Goal: Task Accomplishment & Management: Manage account settings

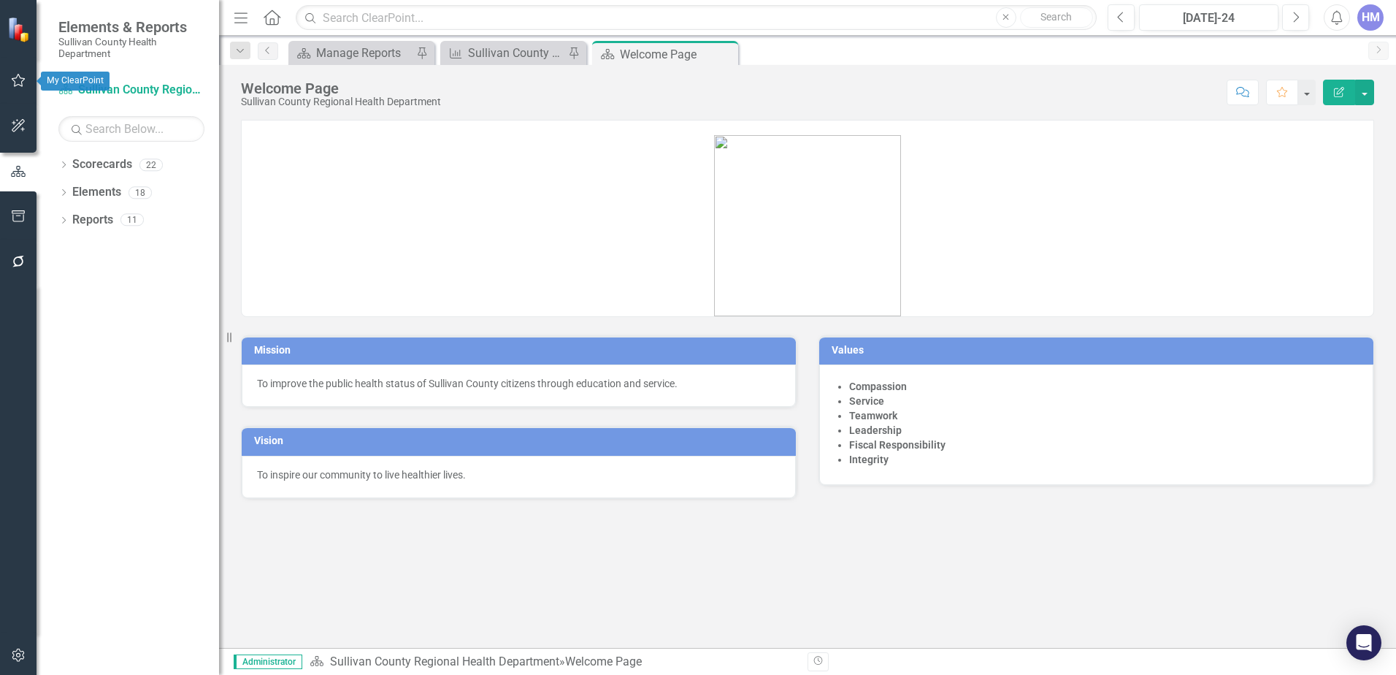
click at [20, 83] on icon "button" at bounding box center [18, 80] width 15 height 12
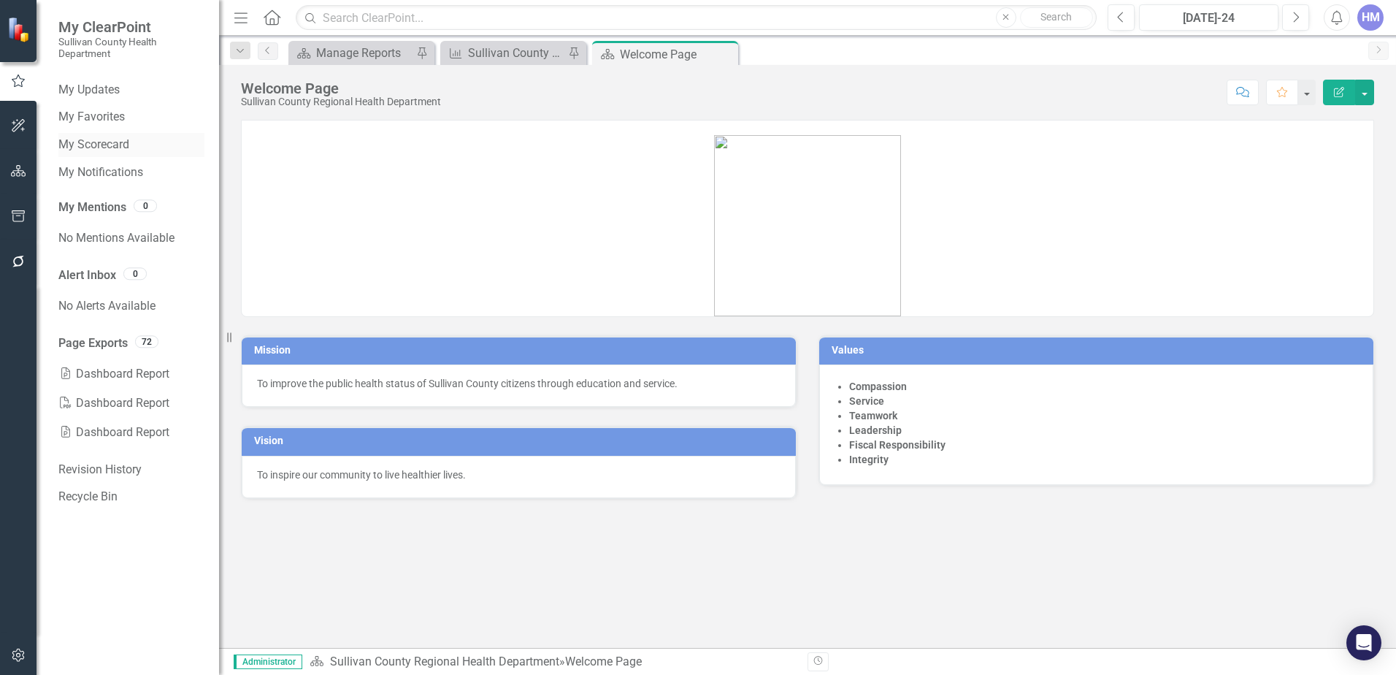
click at [80, 142] on link "My Scorecard" at bounding box center [131, 145] width 146 height 17
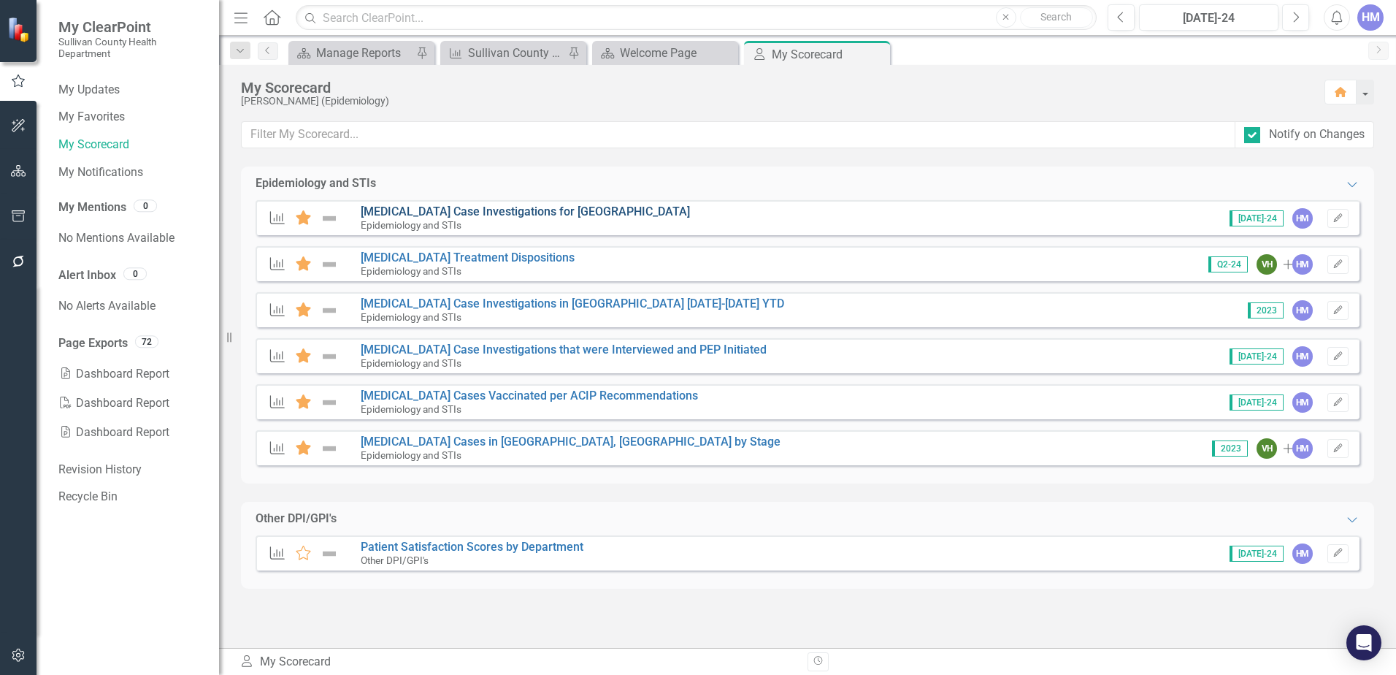
click at [538, 213] on link "[MEDICAL_DATA] Case Investigations for [GEOGRAPHIC_DATA]" at bounding box center [525, 211] width 329 height 14
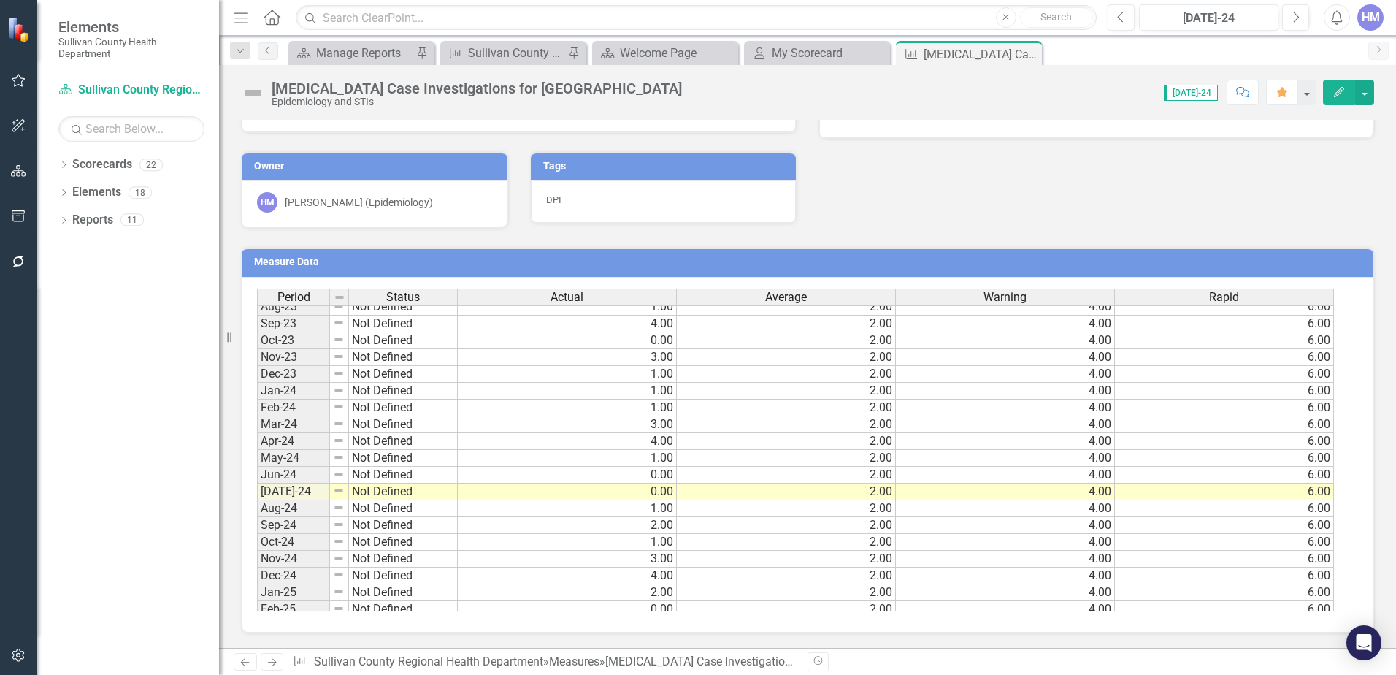
scroll to position [906, 0]
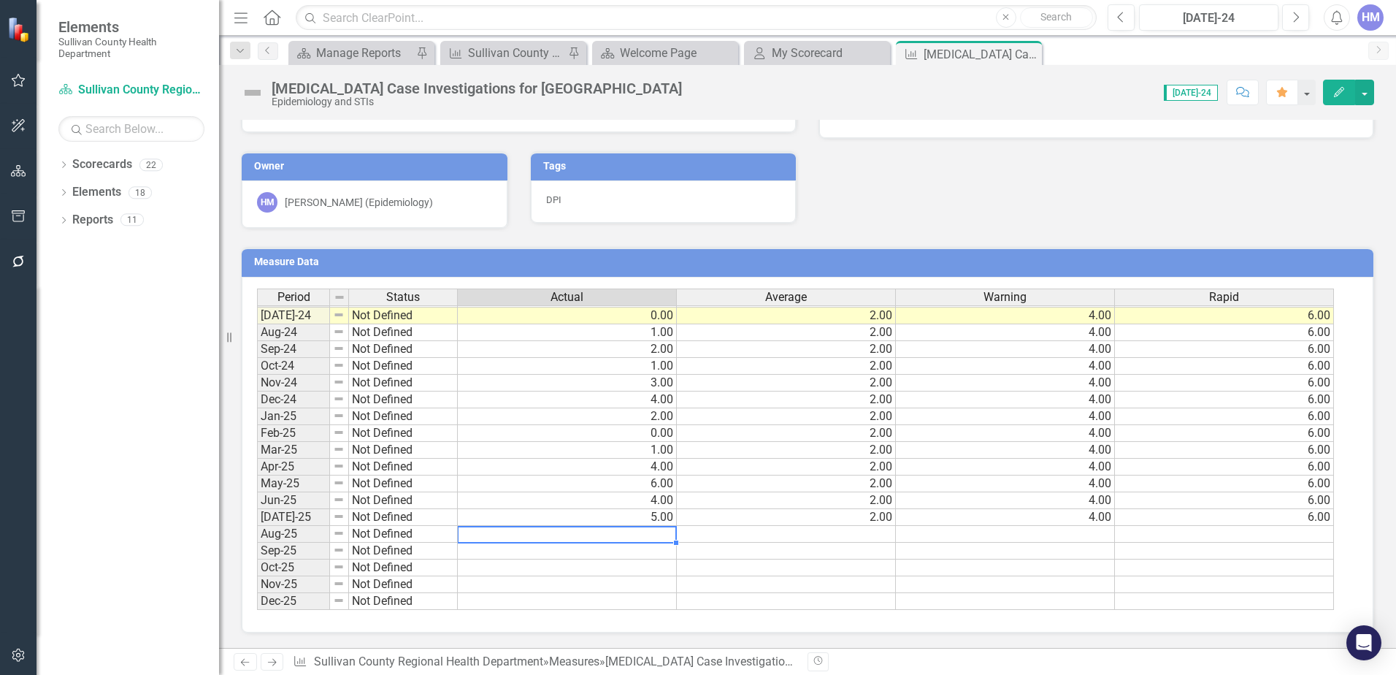
click at [609, 541] on tbody "Jun-23 Not Defined 1.00 2.00 4.00 6.00 [DATE]-23 Not Defined 1.00 2.00 4.00 6.0…" at bounding box center [795, 348] width 1077 height 521
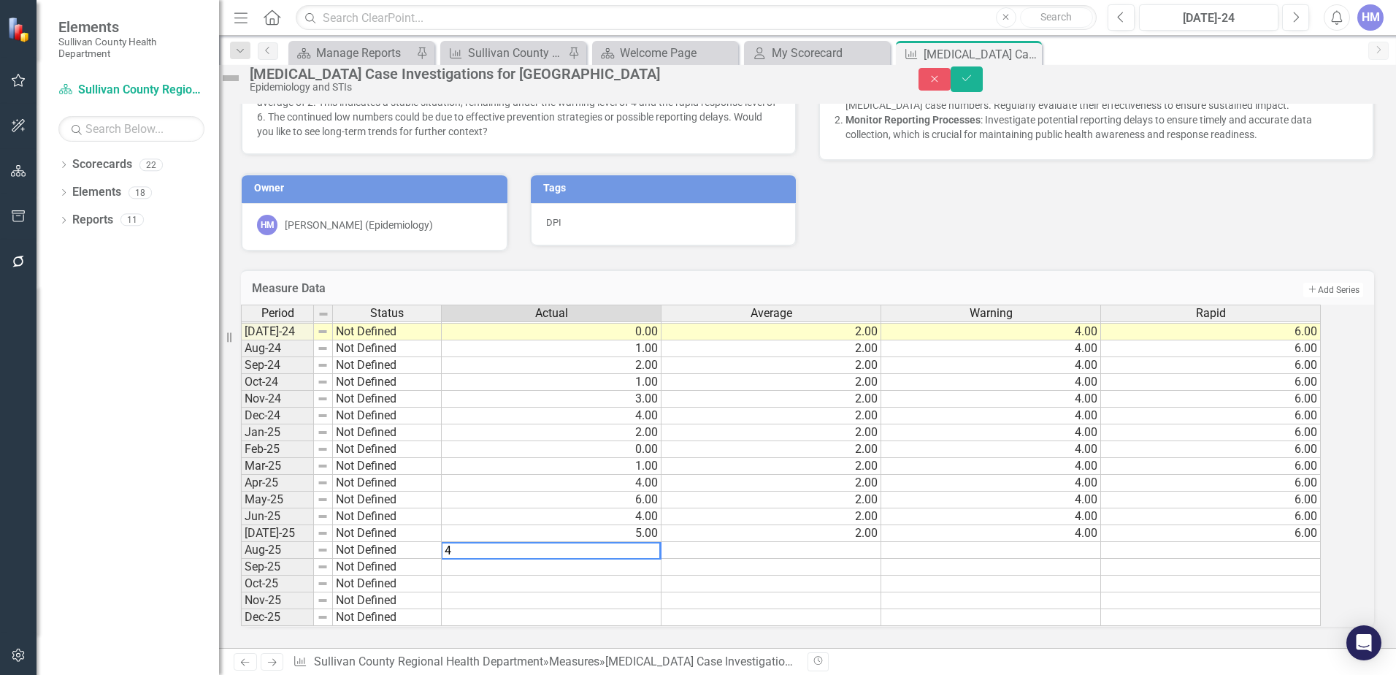
click at [819, 543] on td at bounding box center [772, 550] width 220 height 17
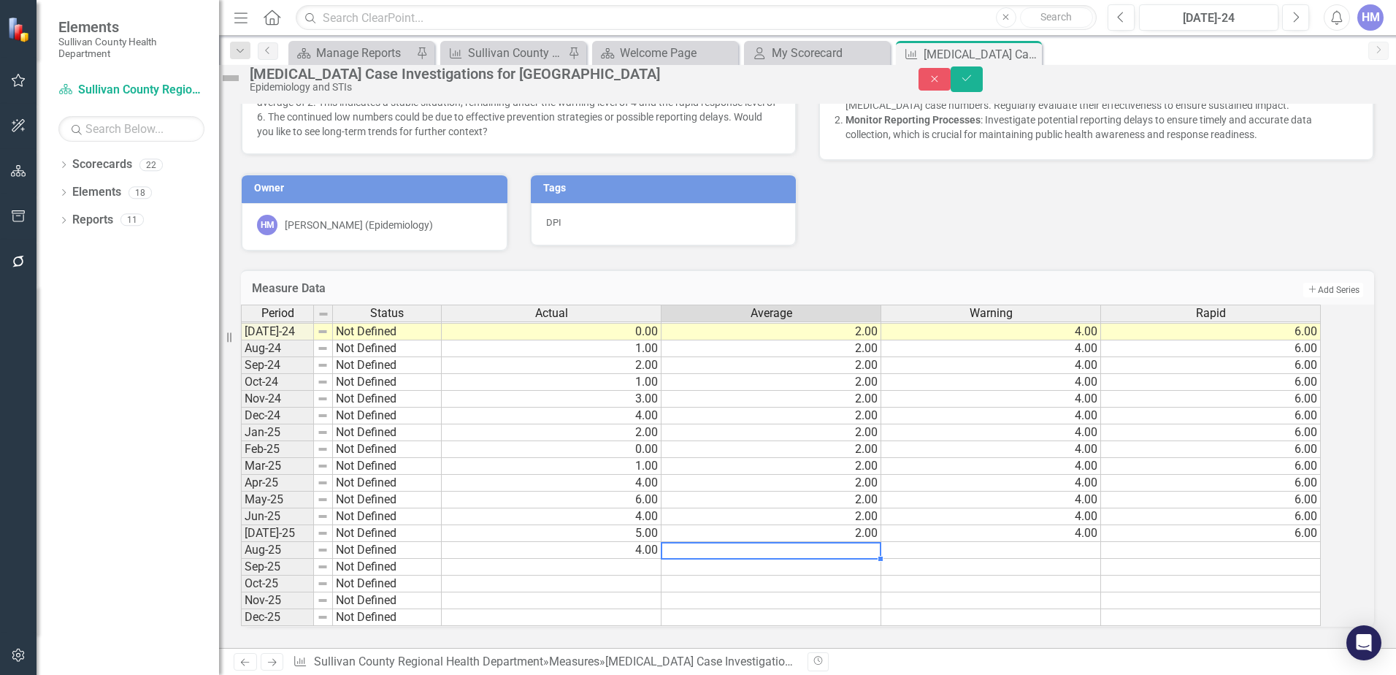
type textarea "2"
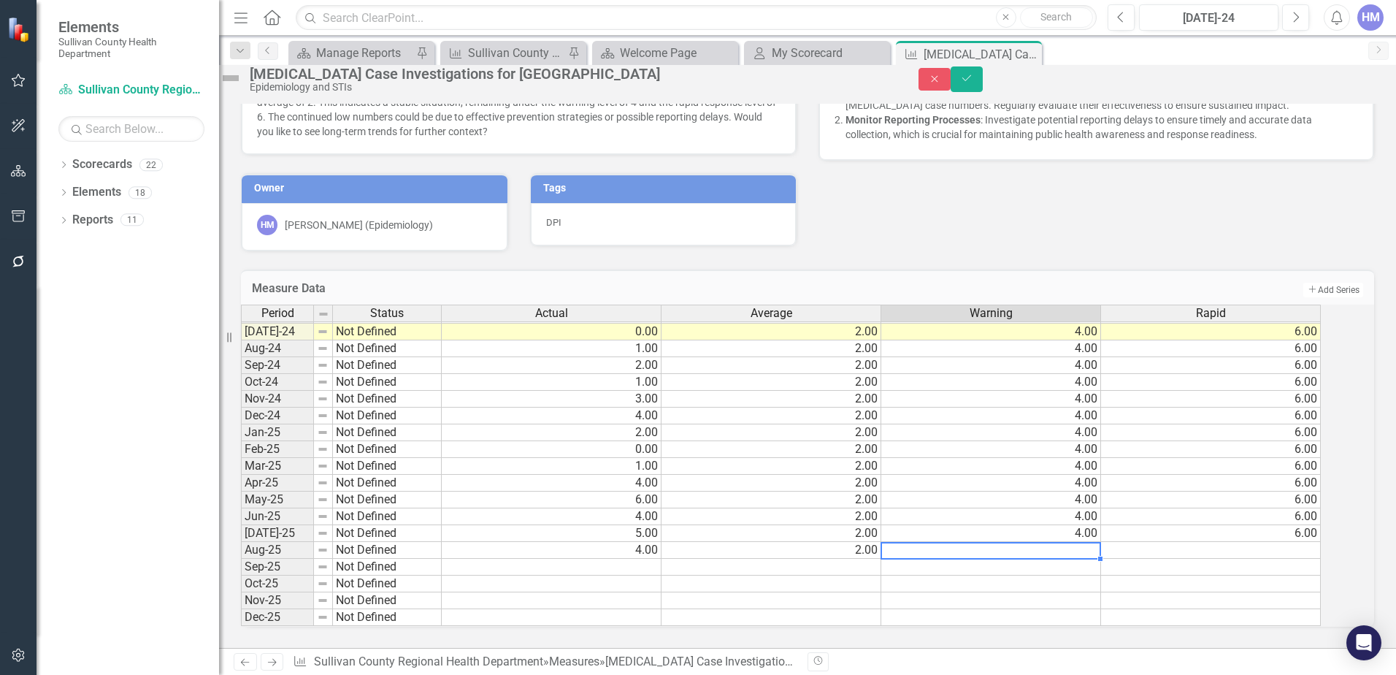
type textarea "4"
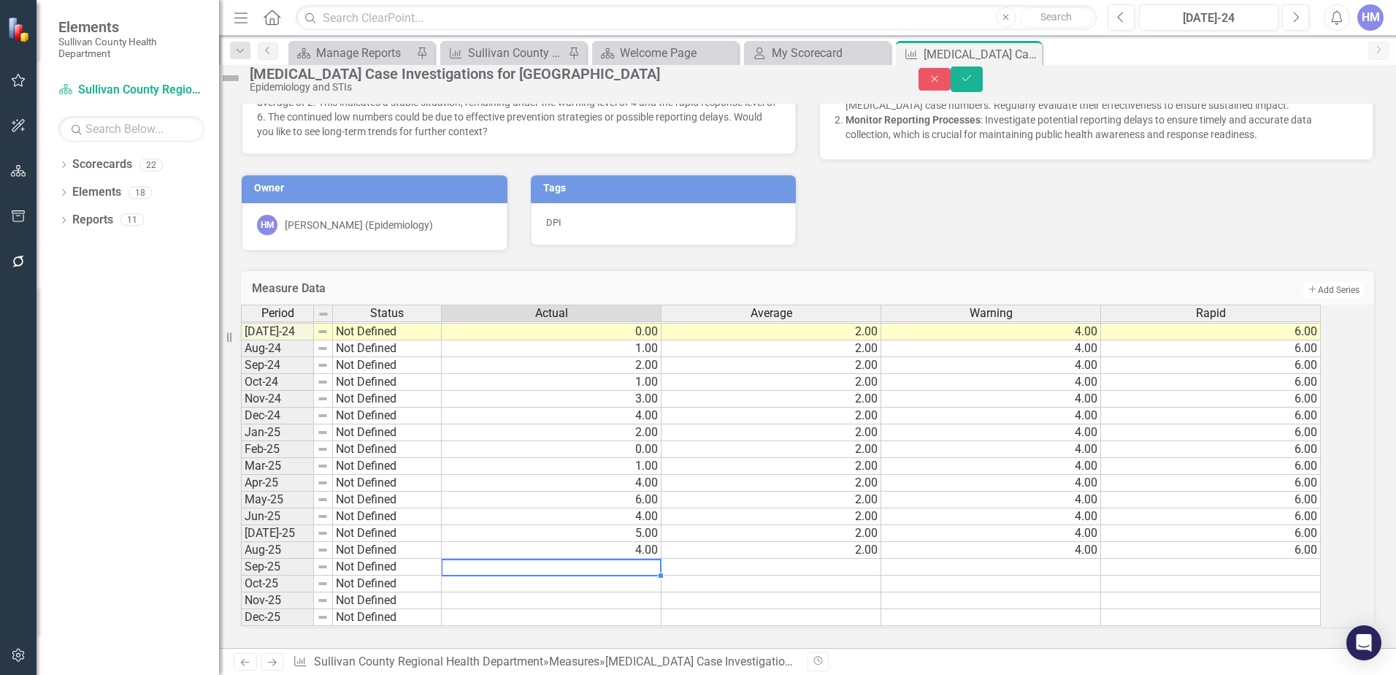
click at [636, 559] on td at bounding box center [552, 567] width 220 height 17
type textarea "3"
click at [636, 559] on td "3.00" at bounding box center [552, 567] width 220 height 17
click at [973, 83] on icon "Save" at bounding box center [966, 78] width 13 height 10
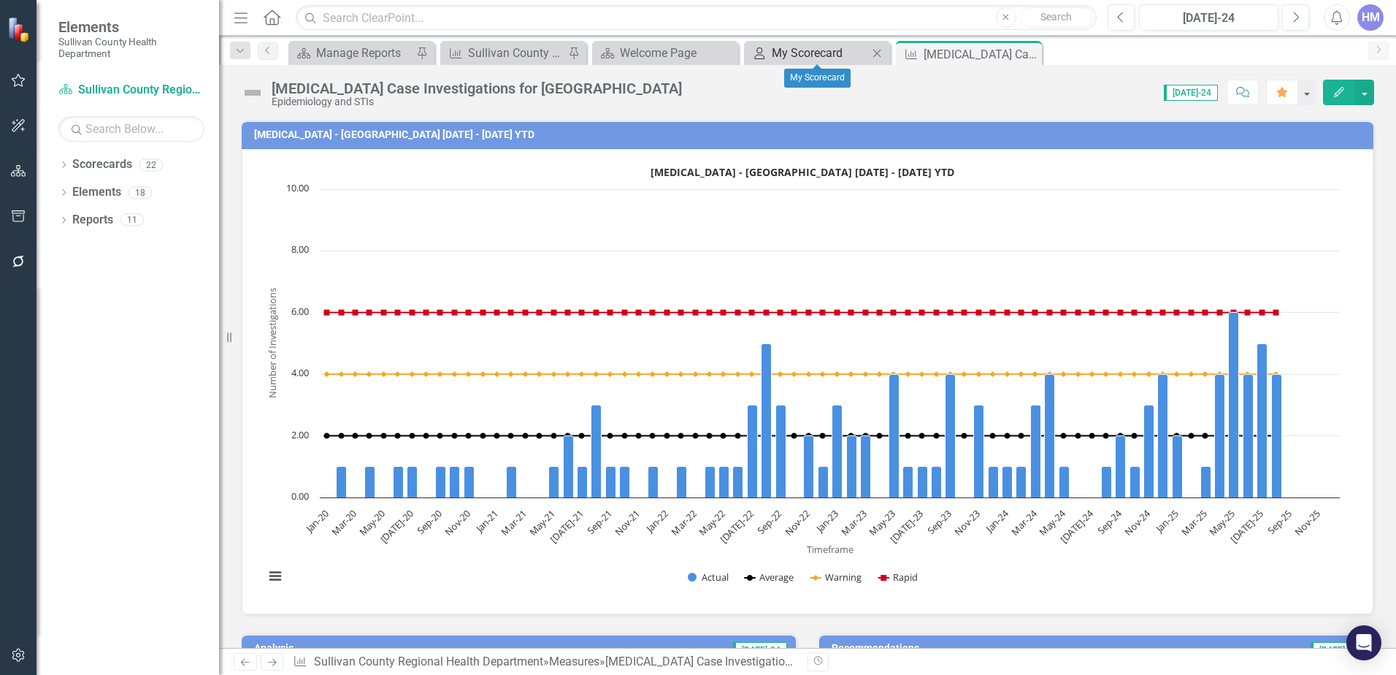
click at [797, 50] on div "My Scorecard" at bounding box center [820, 53] width 96 height 18
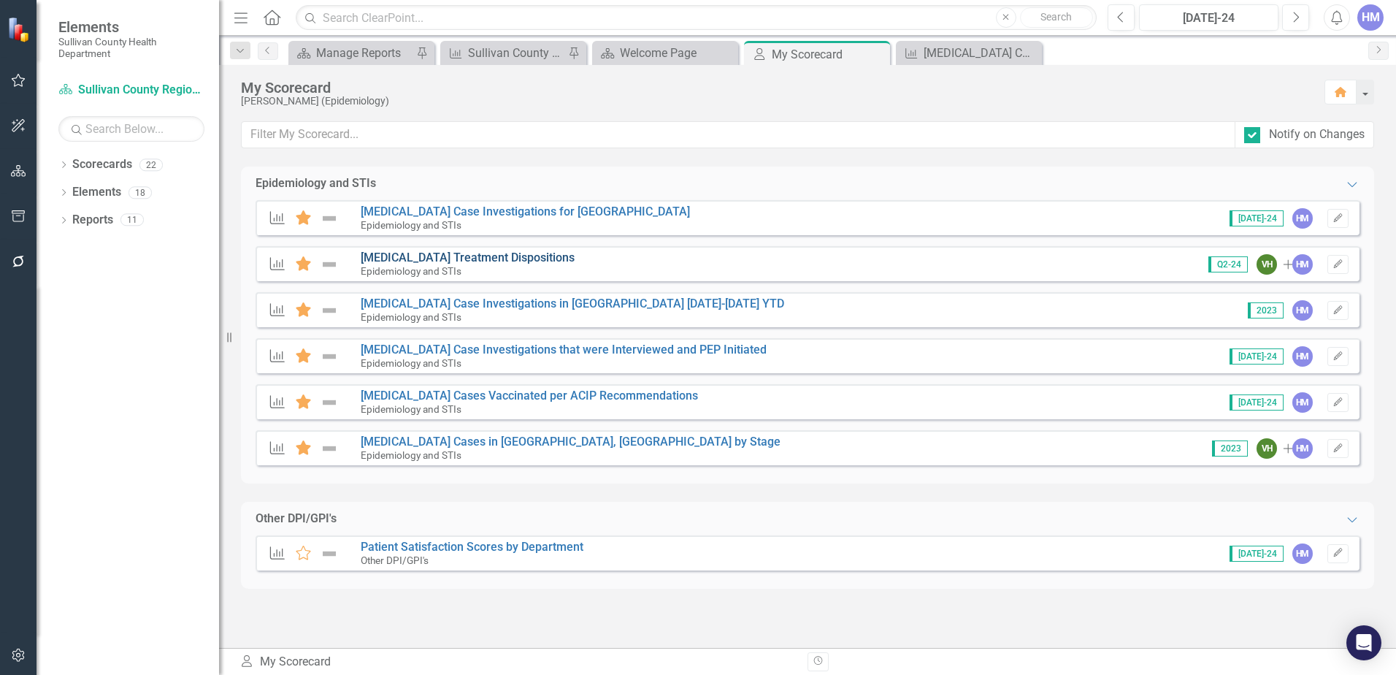
click at [378, 254] on link "[MEDICAL_DATA] Treatment Dispositions" at bounding box center [468, 257] width 214 height 14
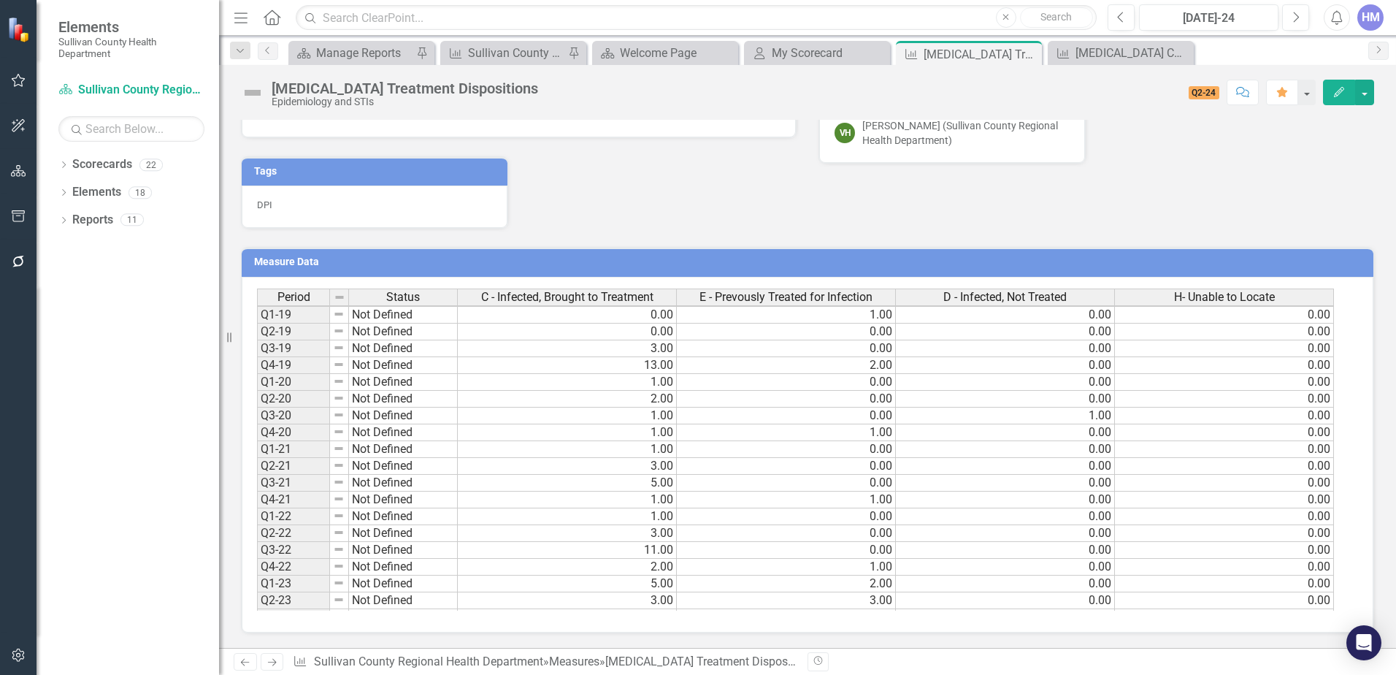
scroll to position [167, 0]
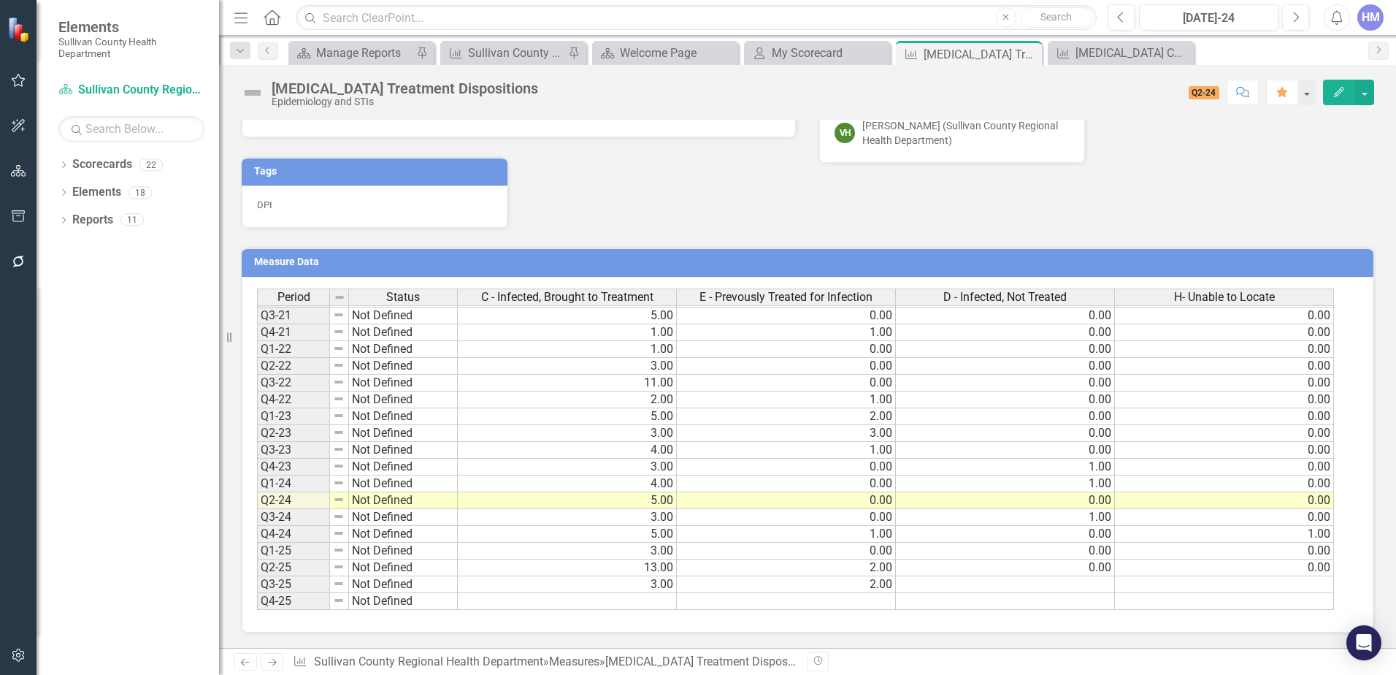
click at [678, 597] on td at bounding box center [786, 601] width 219 height 17
click at [659, 588] on td "3.00" at bounding box center [567, 584] width 219 height 17
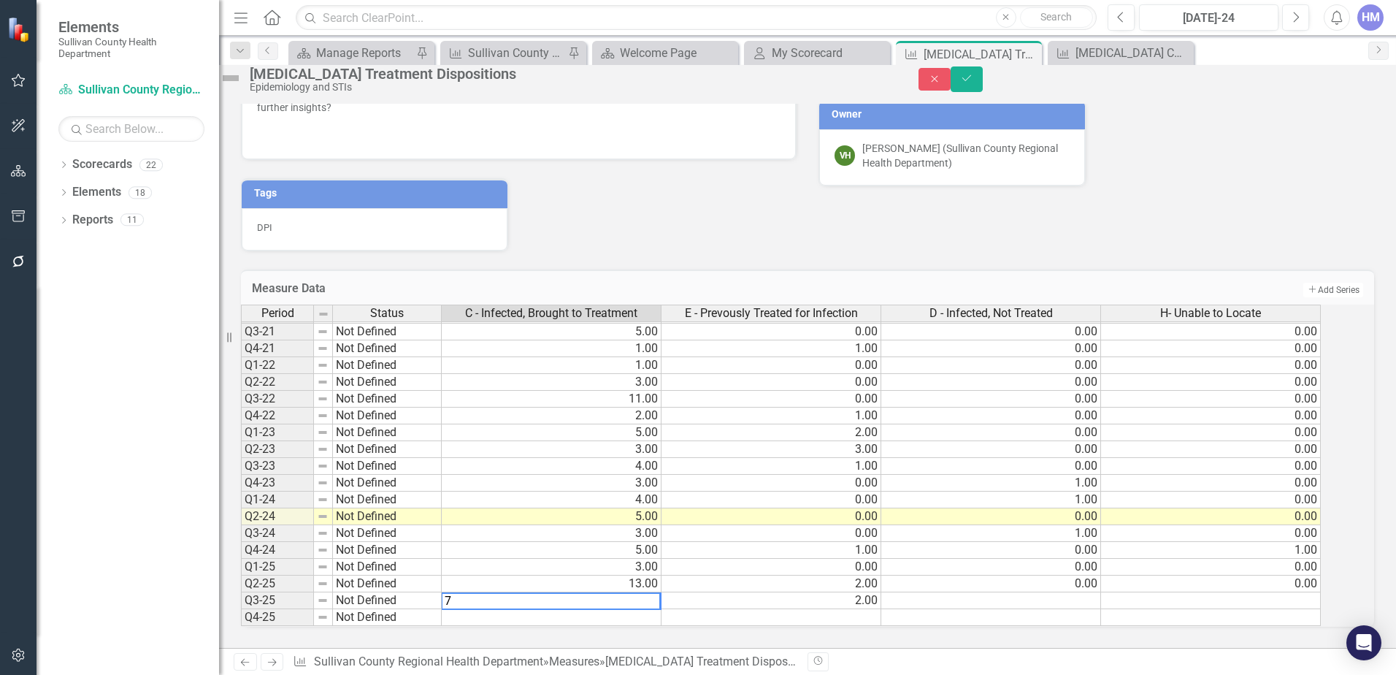
click at [846, 592] on td "2.00" at bounding box center [772, 600] width 220 height 17
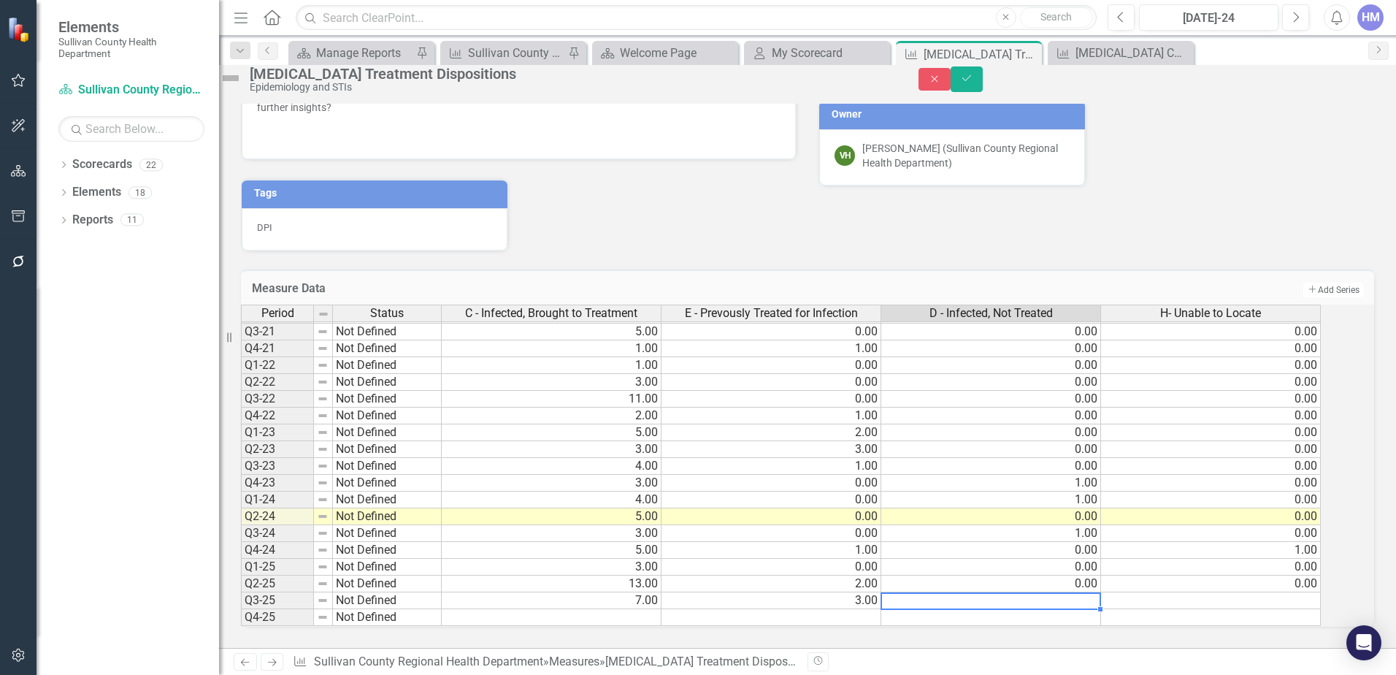
click at [979, 592] on td at bounding box center [991, 600] width 220 height 17
click at [1243, 592] on td at bounding box center [1211, 600] width 220 height 17
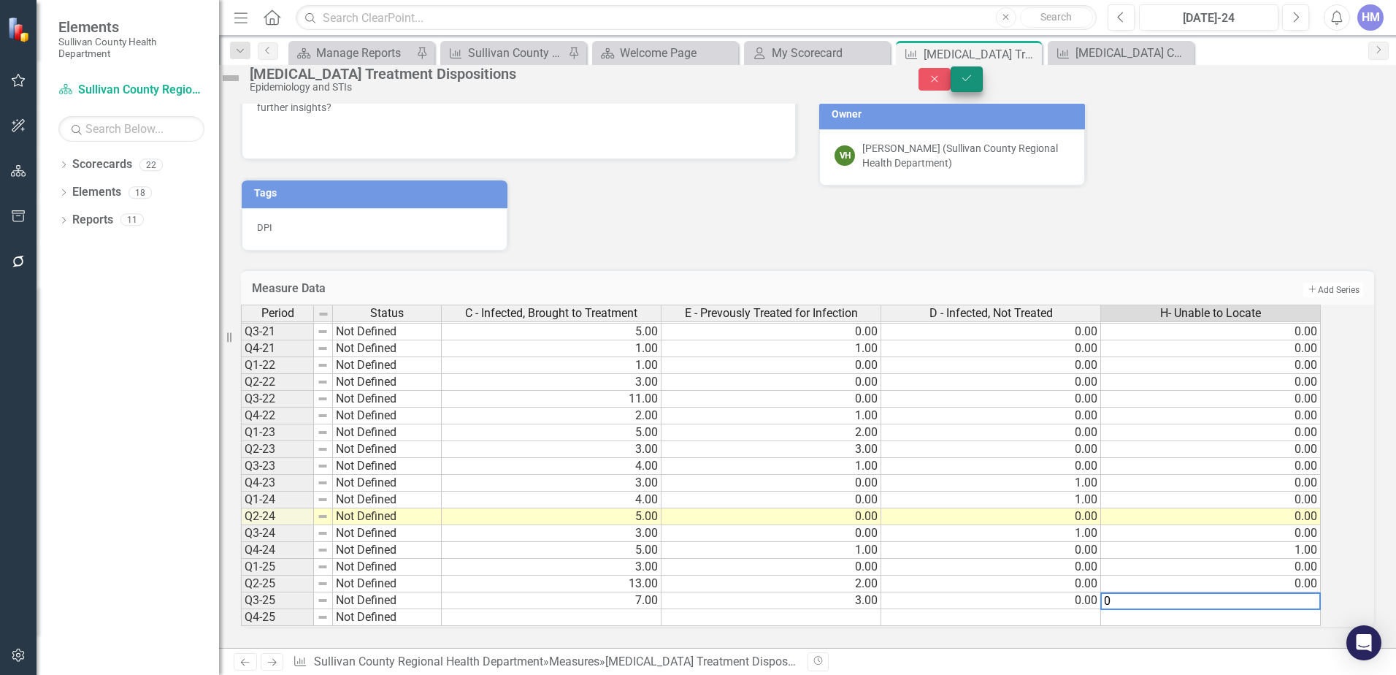
type textarea "0"
click at [973, 81] on icon "Save" at bounding box center [966, 78] width 13 height 10
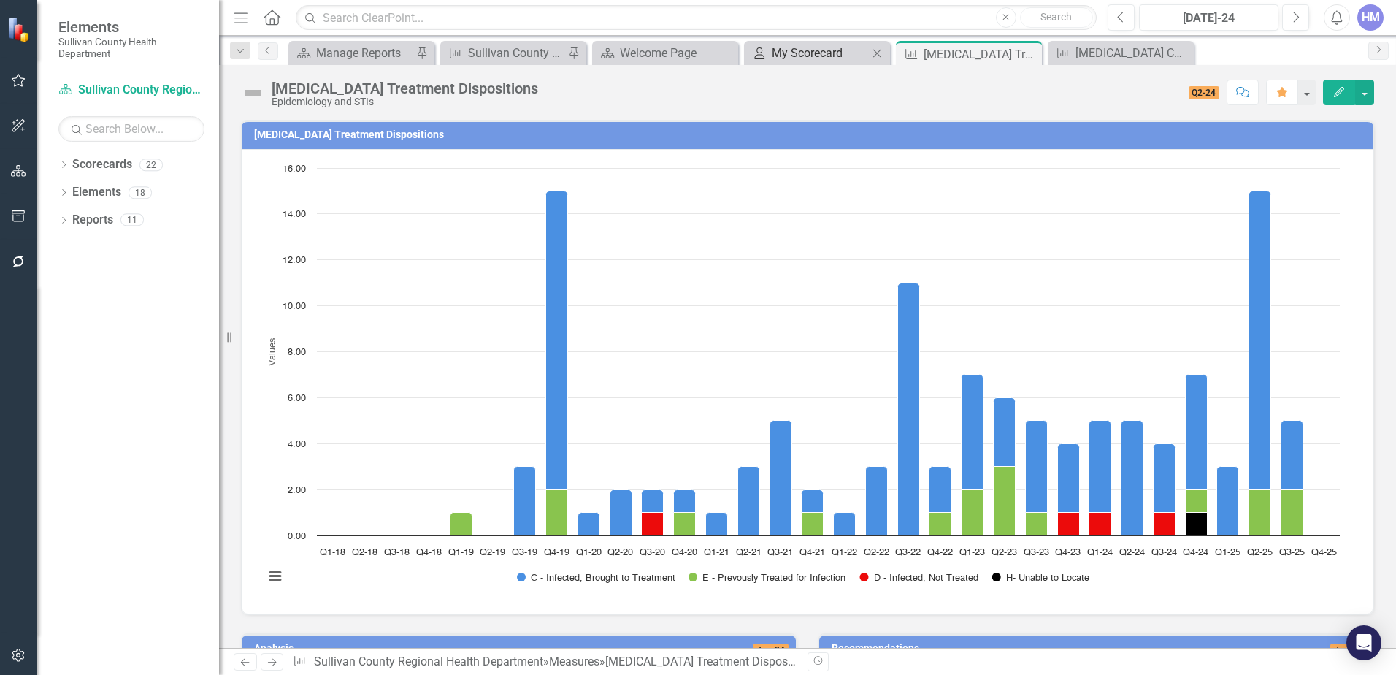
click at [802, 56] on div "My Scorecard" at bounding box center [820, 53] width 96 height 18
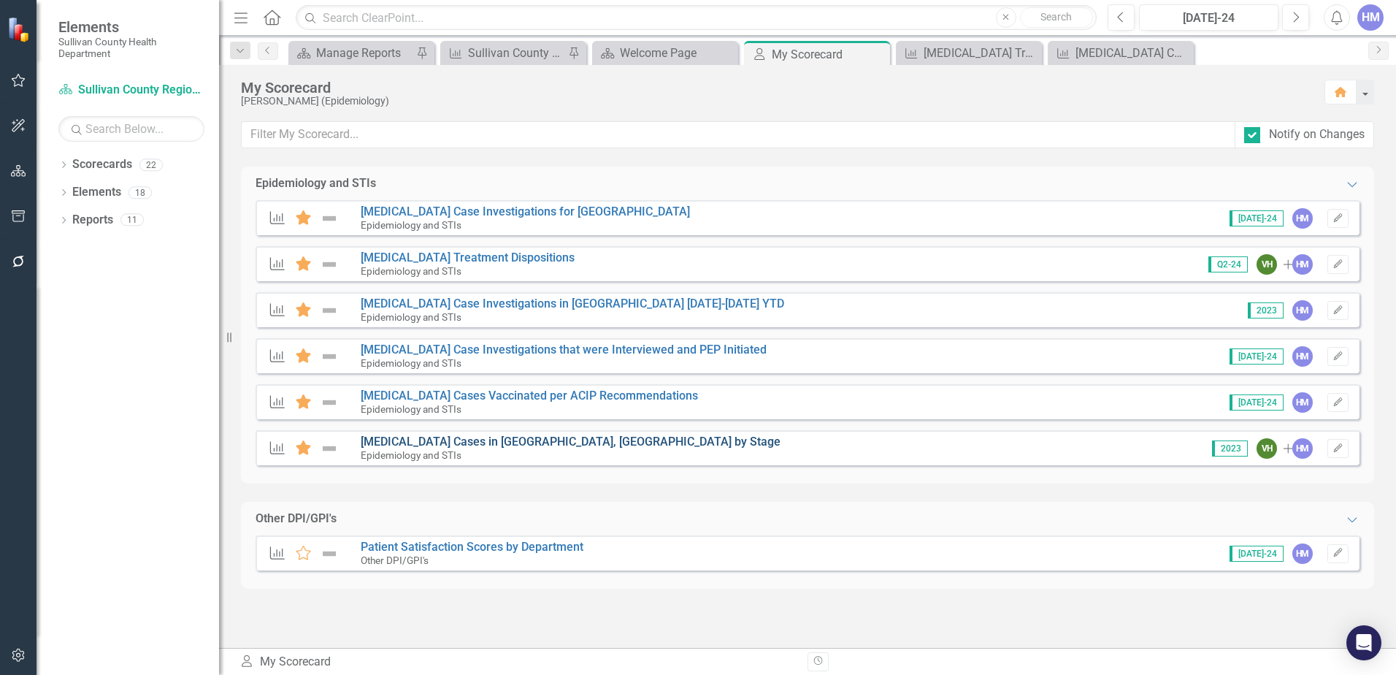
click at [382, 440] on link "[MEDICAL_DATA] Cases in [GEOGRAPHIC_DATA], [GEOGRAPHIC_DATA] by Stage" at bounding box center [571, 442] width 420 height 14
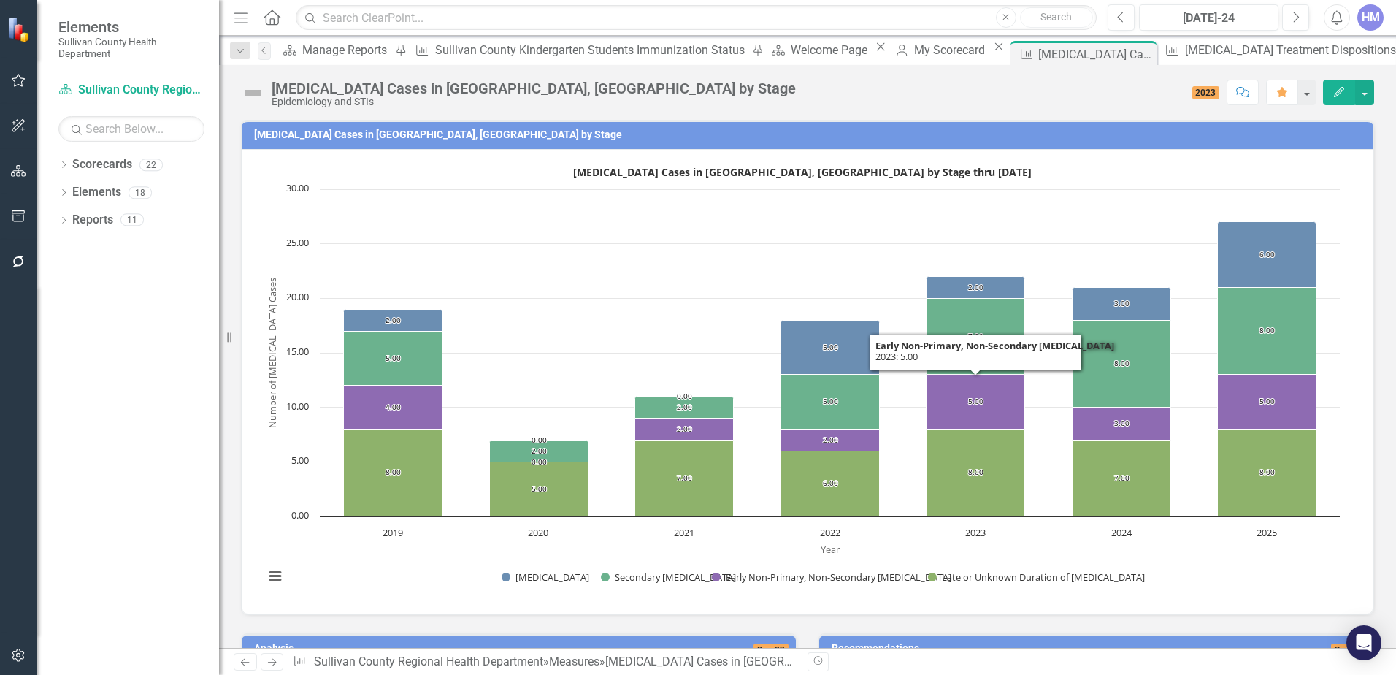
click at [931, 169] on text "[MEDICAL_DATA] Cases in [GEOGRAPHIC_DATA], [GEOGRAPHIC_DATA] by Stage thru [DAT…" at bounding box center [802, 172] width 459 height 14
click at [911, 173] on text "[MEDICAL_DATA] Cases in [GEOGRAPHIC_DATA], [GEOGRAPHIC_DATA] by Stage thru [DAT…" at bounding box center [802, 172] width 459 height 14
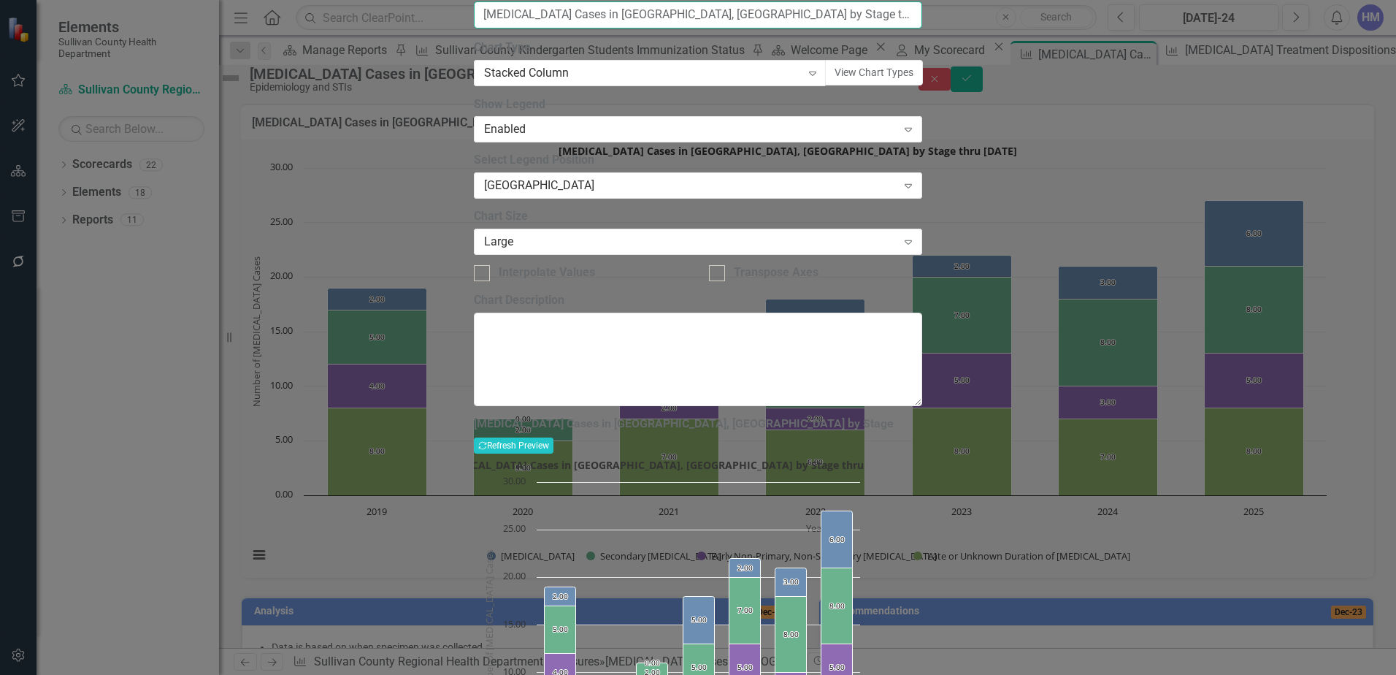
click at [806, 28] on input "[MEDICAL_DATA] Cases in [GEOGRAPHIC_DATA], [GEOGRAPHIC_DATA] by Stage thru [DAT…" at bounding box center [698, 14] width 449 height 27
click at [825, 28] on input "[MEDICAL_DATA] Cases in [GEOGRAPHIC_DATA], [GEOGRAPHIC_DATA] by Stage thru [DAT…" at bounding box center [698, 14] width 449 height 27
type input "[MEDICAL_DATA] Cases in [GEOGRAPHIC_DATA], [GEOGRAPHIC_DATA] by Stage thru [DAT…"
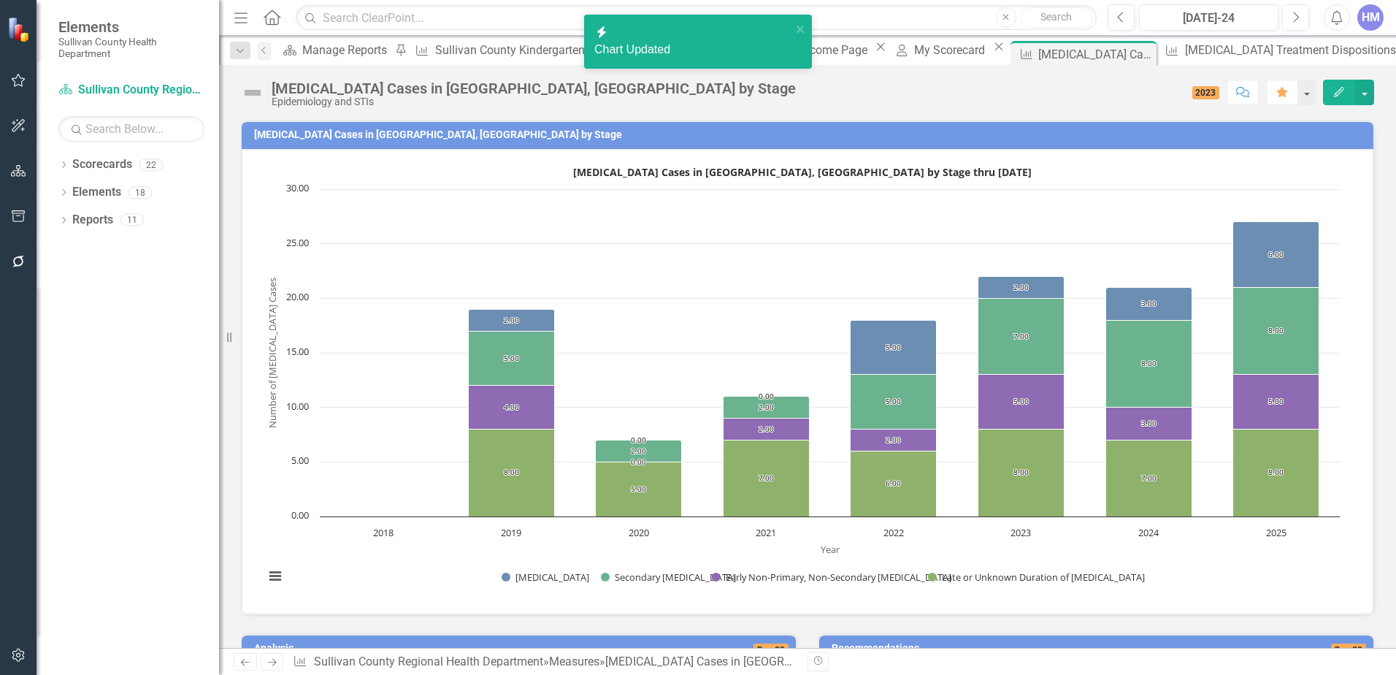
click at [345, 139] on h3 "[MEDICAL_DATA] Cases in [GEOGRAPHIC_DATA], [GEOGRAPHIC_DATA] by Stage" at bounding box center [810, 134] width 1112 height 11
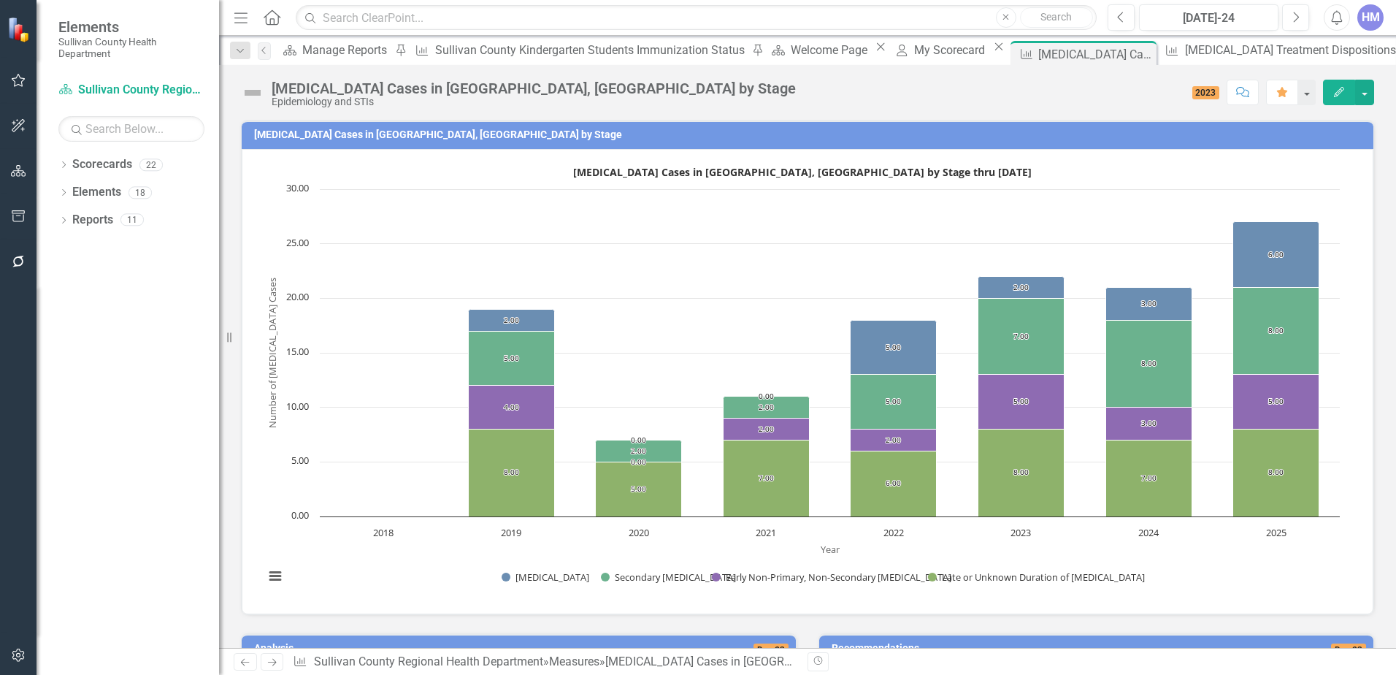
click at [345, 139] on h3 "[MEDICAL_DATA] Cases in [GEOGRAPHIC_DATA], [GEOGRAPHIC_DATA] by Stage" at bounding box center [810, 134] width 1112 height 11
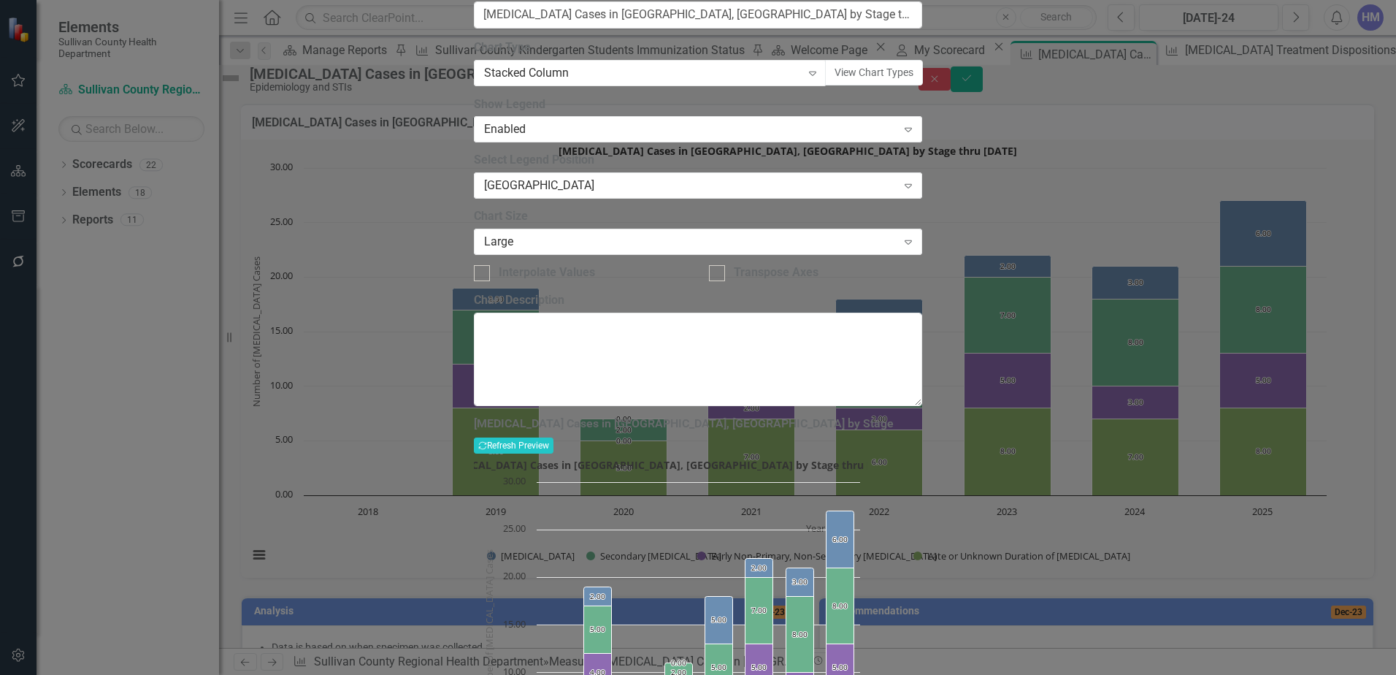
type input "[MEDICAL_DATA] Cases in [GEOGRAPHIC_DATA], [GEOGRAPHIC_DATA] by Stage thru [DAT…"
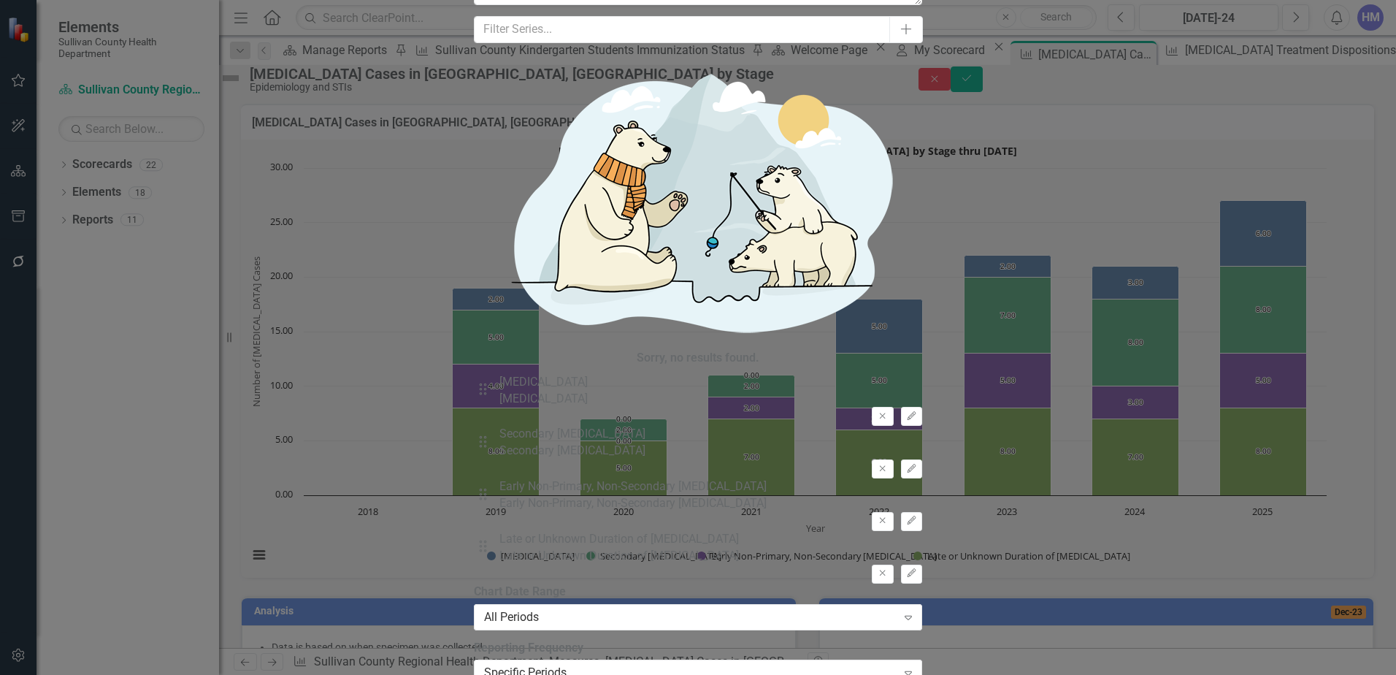
drag, startPoint x: 542, startPoint y: 263, endPoint x: 788, endPoint y: 238, distance: 247.4
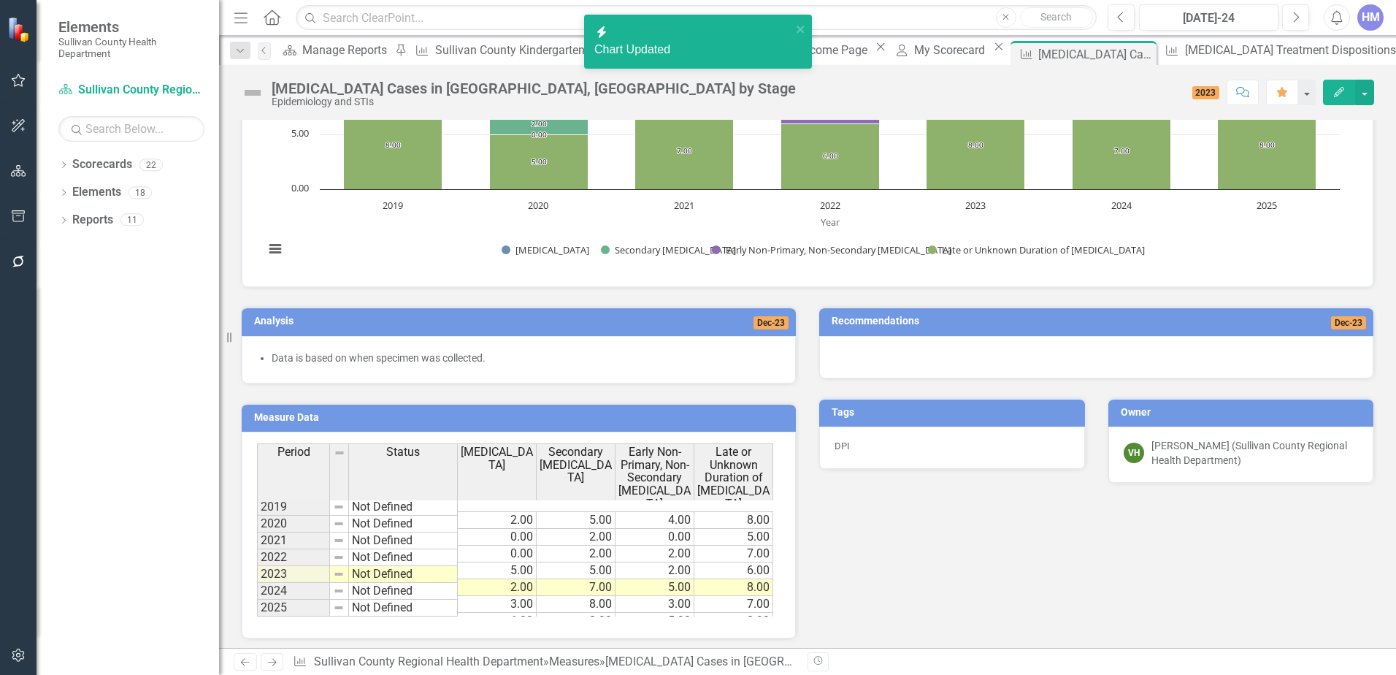
scroll to position [333, 0]
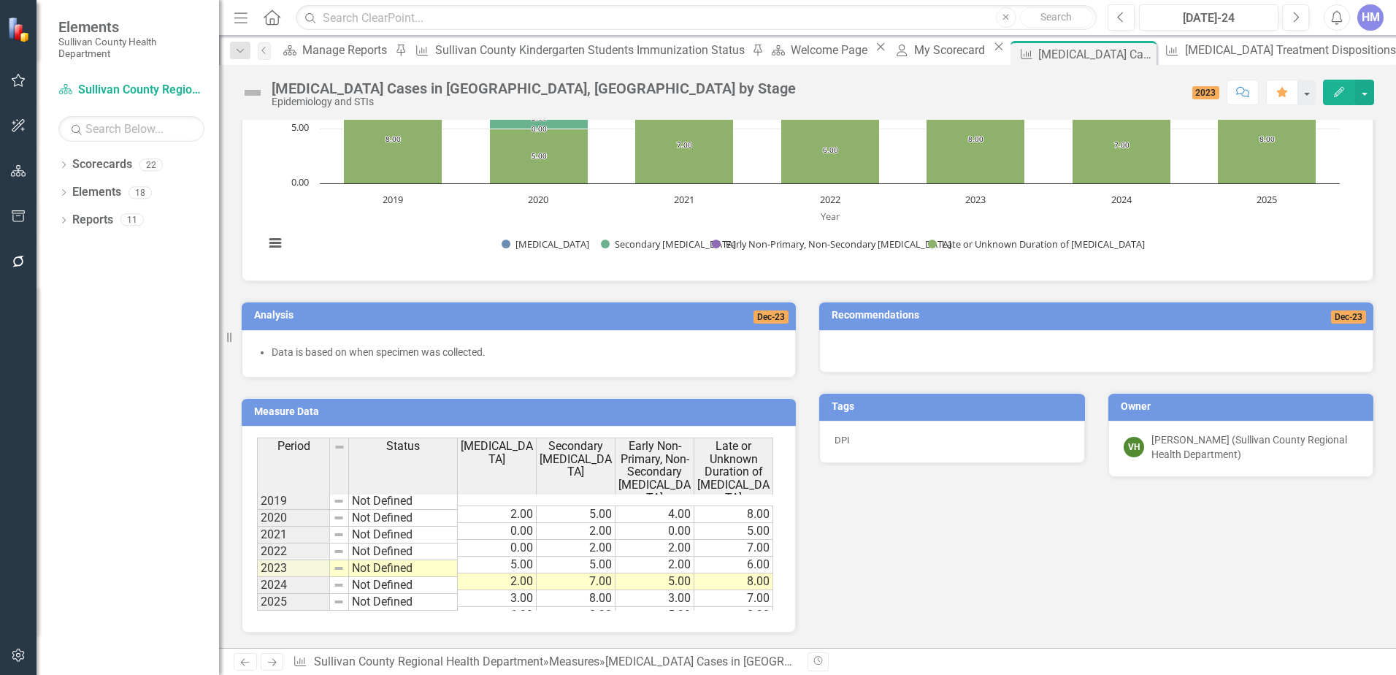
click at [1011, 535] on div "Analysis Dec-23 Data is based on when specimen was collected. Measure Data Last…" at bounding box center [807, 457] width 1155 height 351
click at [448, 580] on td "Not Defined" at bounding box center [403, 585] width 109 height 17
click at [508, 607] on td "6.00" at bounding box center [497, 615] width 79 height 17
click at [584, 607] on td "8.00" at bounding box center [576, 615] width 79 height 17
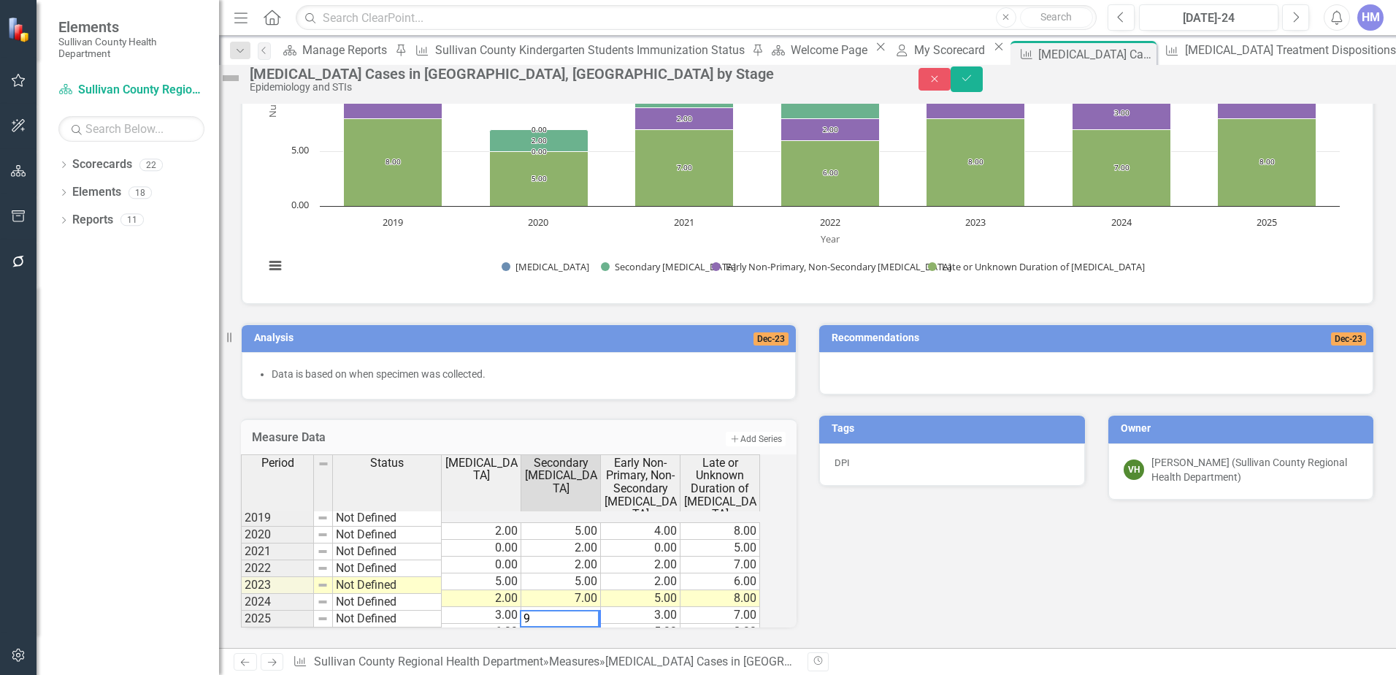
click at [656, 624] on td "5.00" at bounding box center [641, 632] width 80 height 17
click at [716, 624] on td "8.00" at bounding box center [721, 632] width 80 height 17
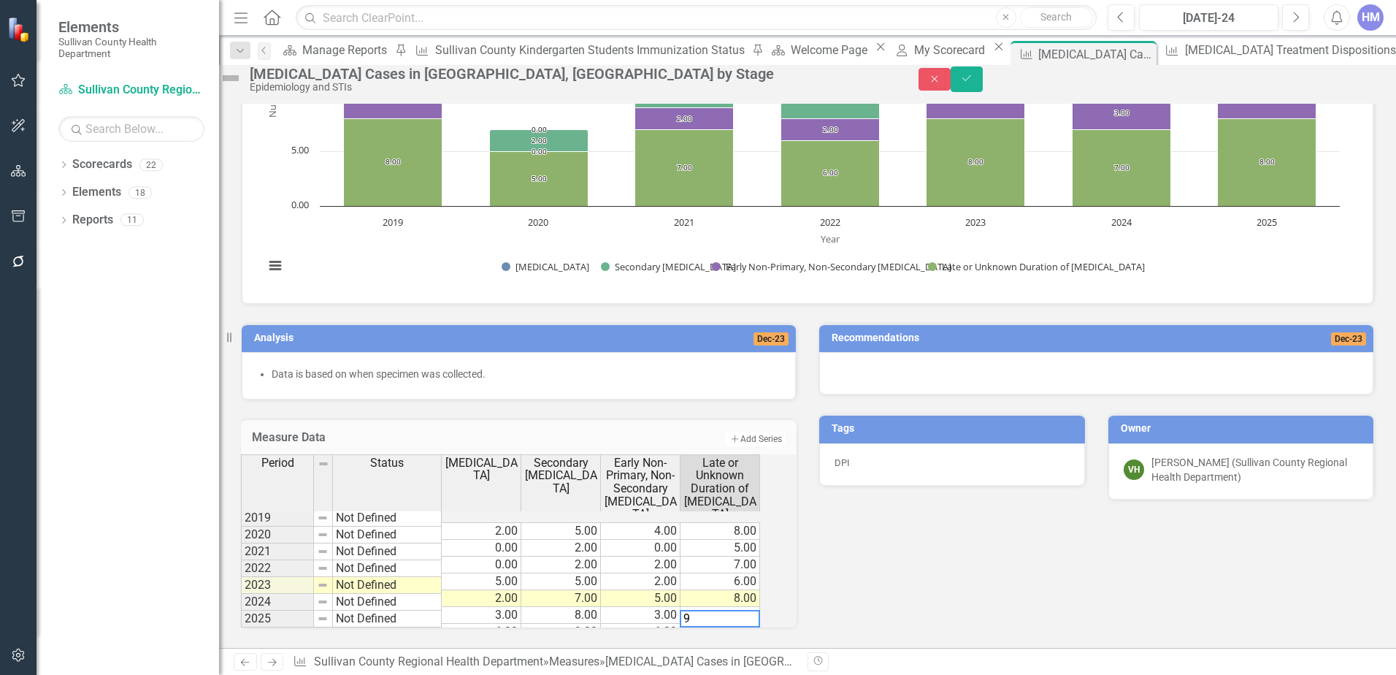
type textarea "9"
click at [1009, 585] on div "Analysis Dec-23 Data is based on when specimen was collected. Measure Data Add …" at bounding box center [807, 469] width 1155 height 329
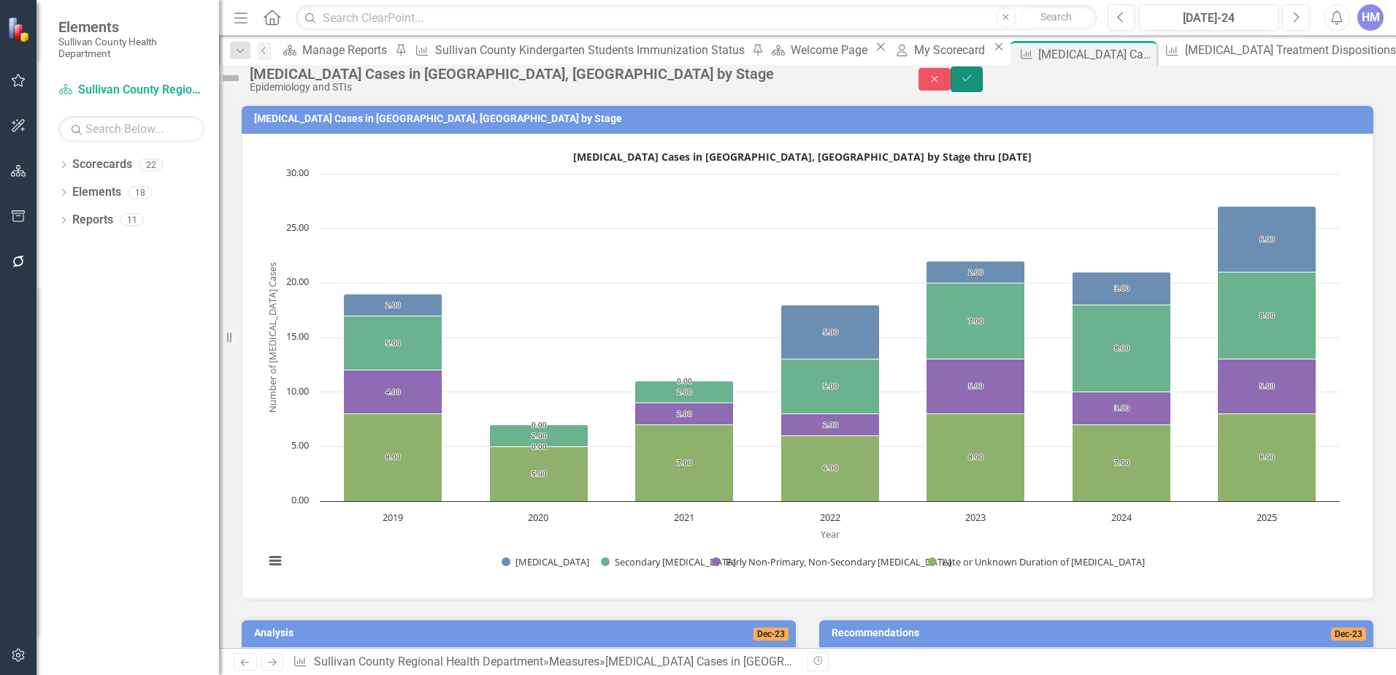
drag, startPoint x: 1359, startPoint y: 77, endPoint x: 1309, endPoint y: 82, distance: 50.6
click at [983, 77] on button "Save" at bounding box center [967, 79] width 32 height 26
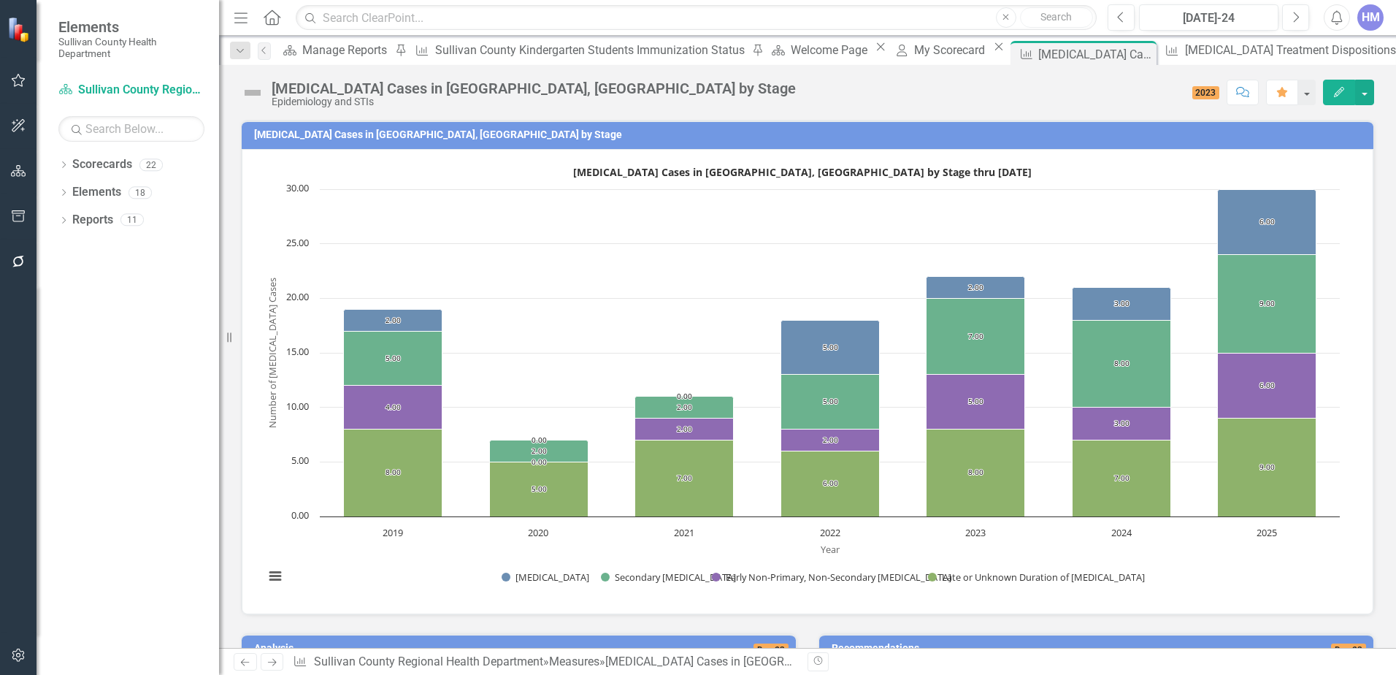
drag, startPoint x: 385, startPoint y: 132, endPoint x: 356, endPoint y: 137, distance: 29.7
click at [355, 142] on td "[MEDICAL_DATA] Cases in [GEOGRAPHIC_DATA], [GEOGRAPHIC_DATA] by Stage" at bounding box center [810, 137] width 1112 height 22
click at [356, 137] on h3 "[MEDICAL_DATA] Cases in [GEOGRAPHIC_DATA], [GEOGRAPHIC_DATA] by Stage" at bounding box center [810, 134] width 1112 height 11
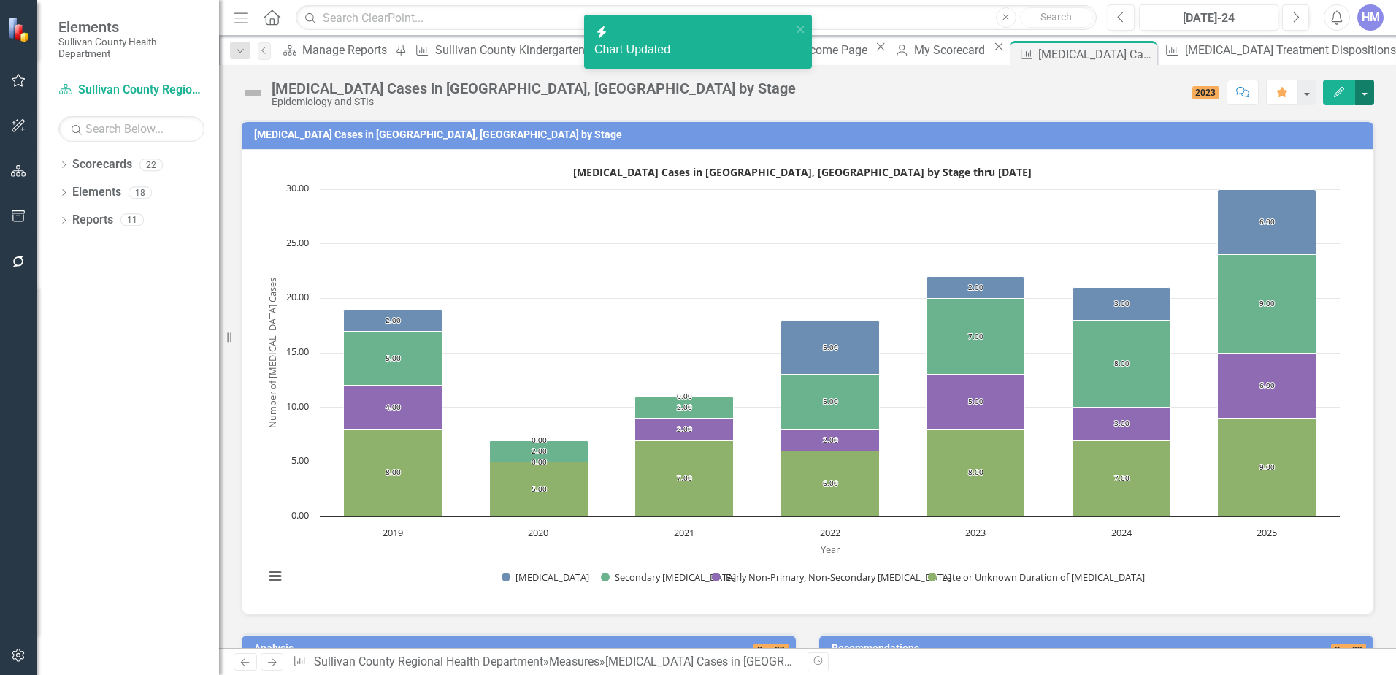
click at [1362, 88] on button "button" at bounding box center [1364, 93] width 19 height 26
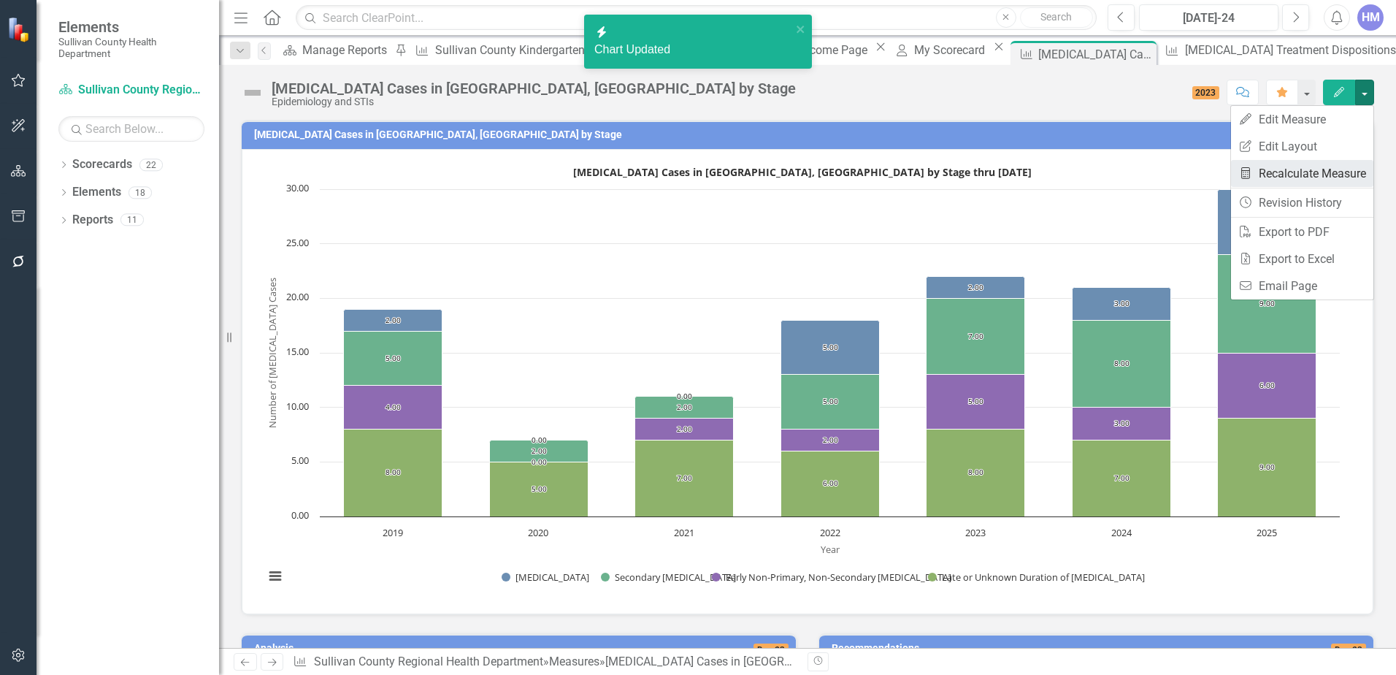
click at [1313, 171] on link "Recalculate Measure Recalculate Measure" at bounding box center [1302, 173] width 142 height 27
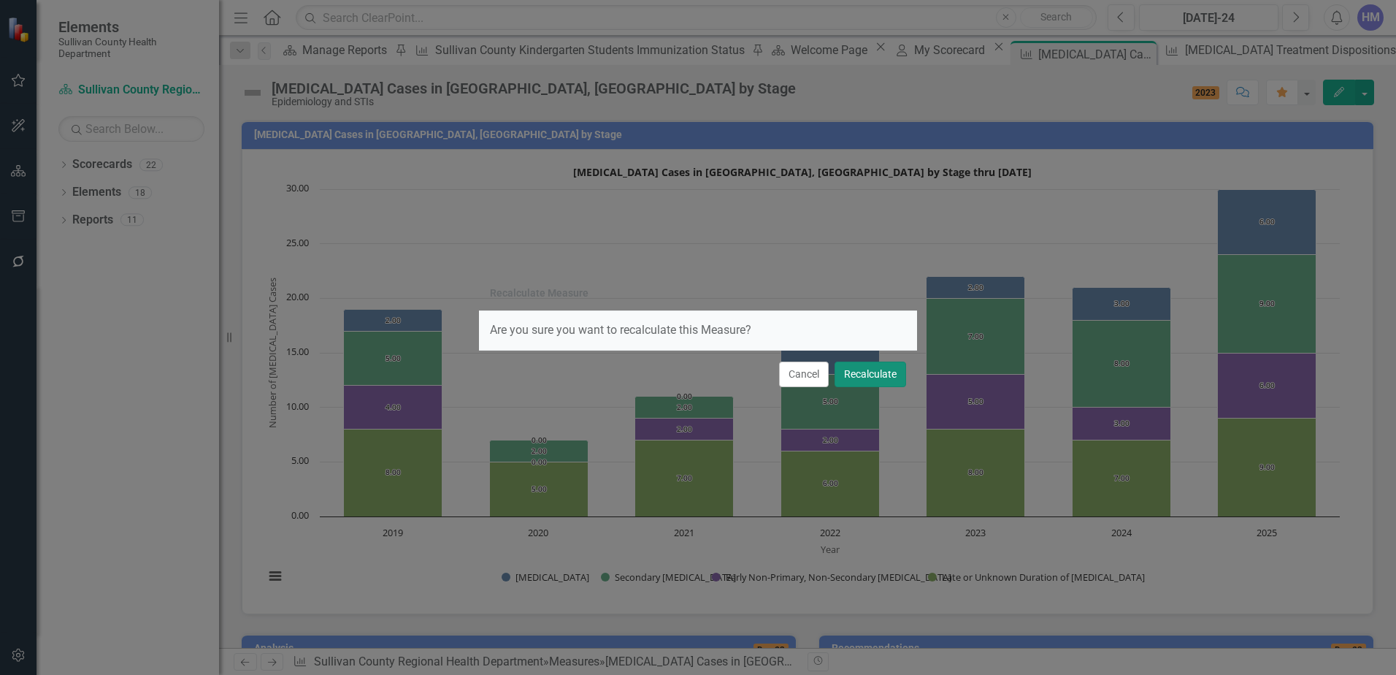
click at [873, 372] on button "Recalculate" at bounding box center [871, 374] width 72 height 26
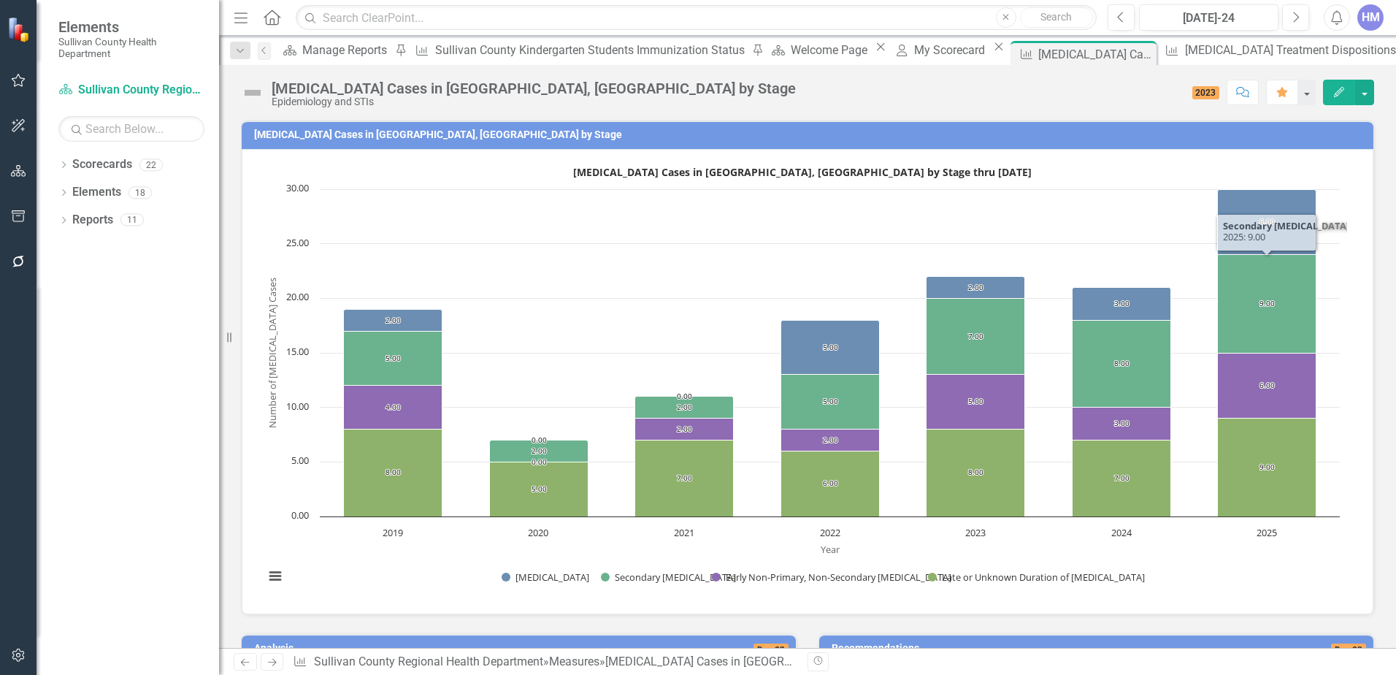
click at [295, 242] on text "25.00" at bounding box center [297, 242] width 23 height 13
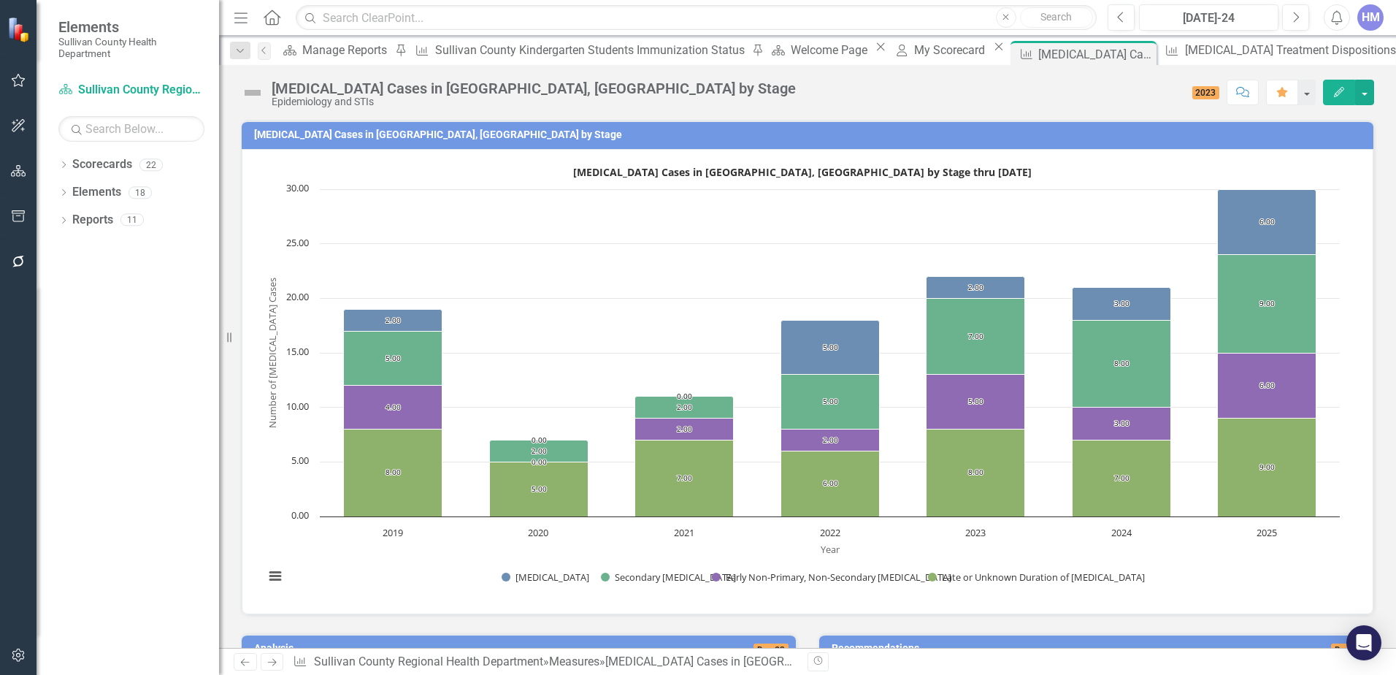
click at [294, 351] on text "15.00" at bounding box center [297, 351] width 23 height 13
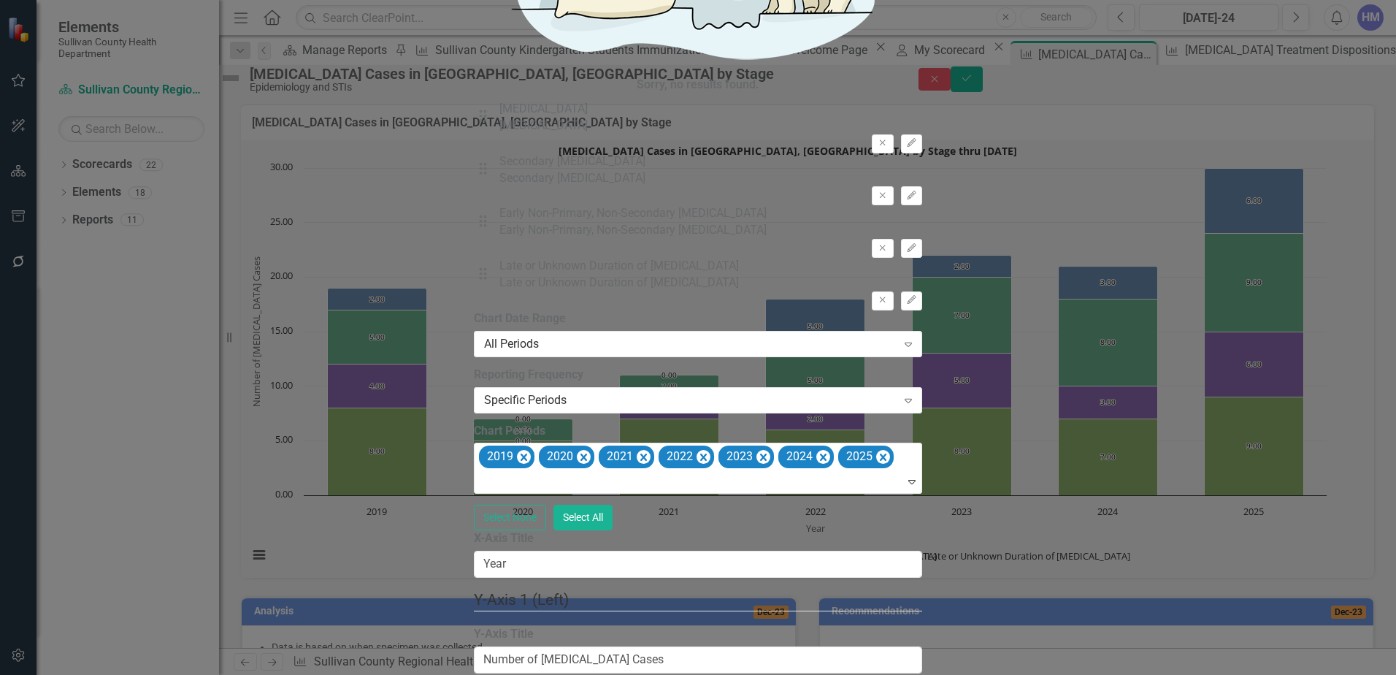
type input "2"
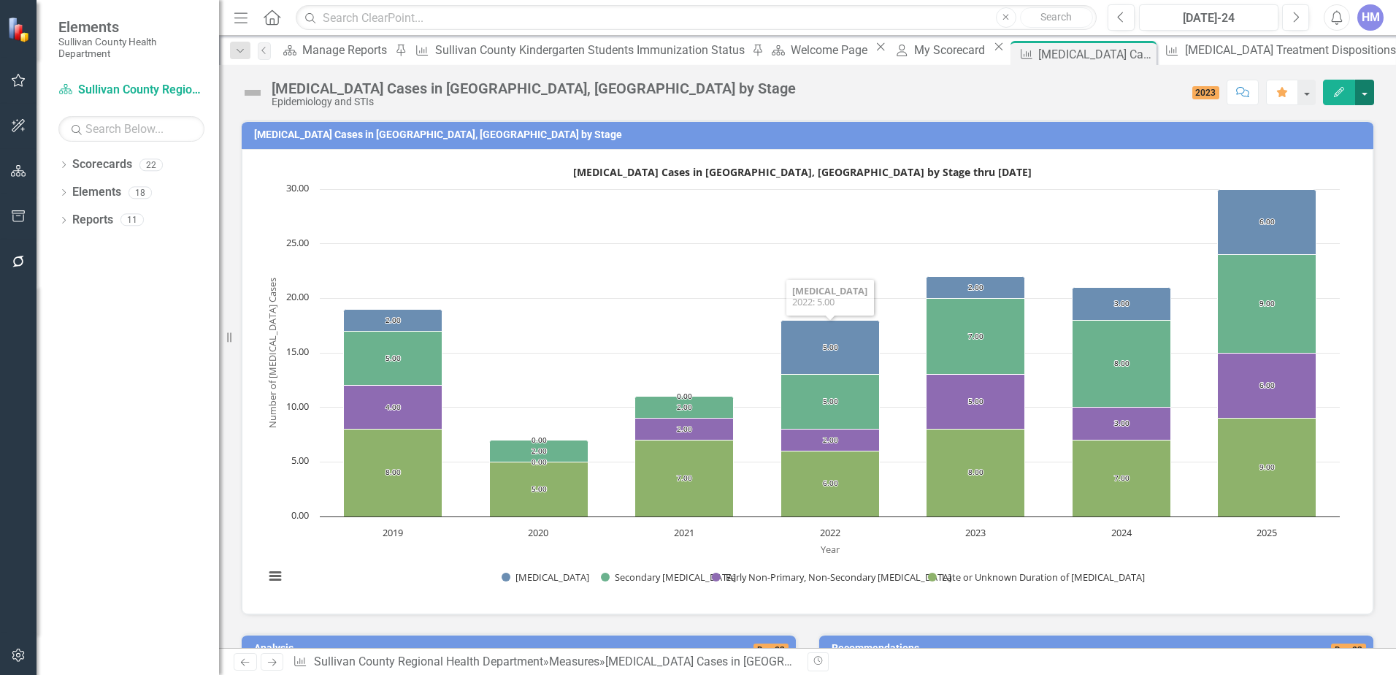
click at [1369, 88] on button "button" at bounding box center [1364, 93] width 19 height 26
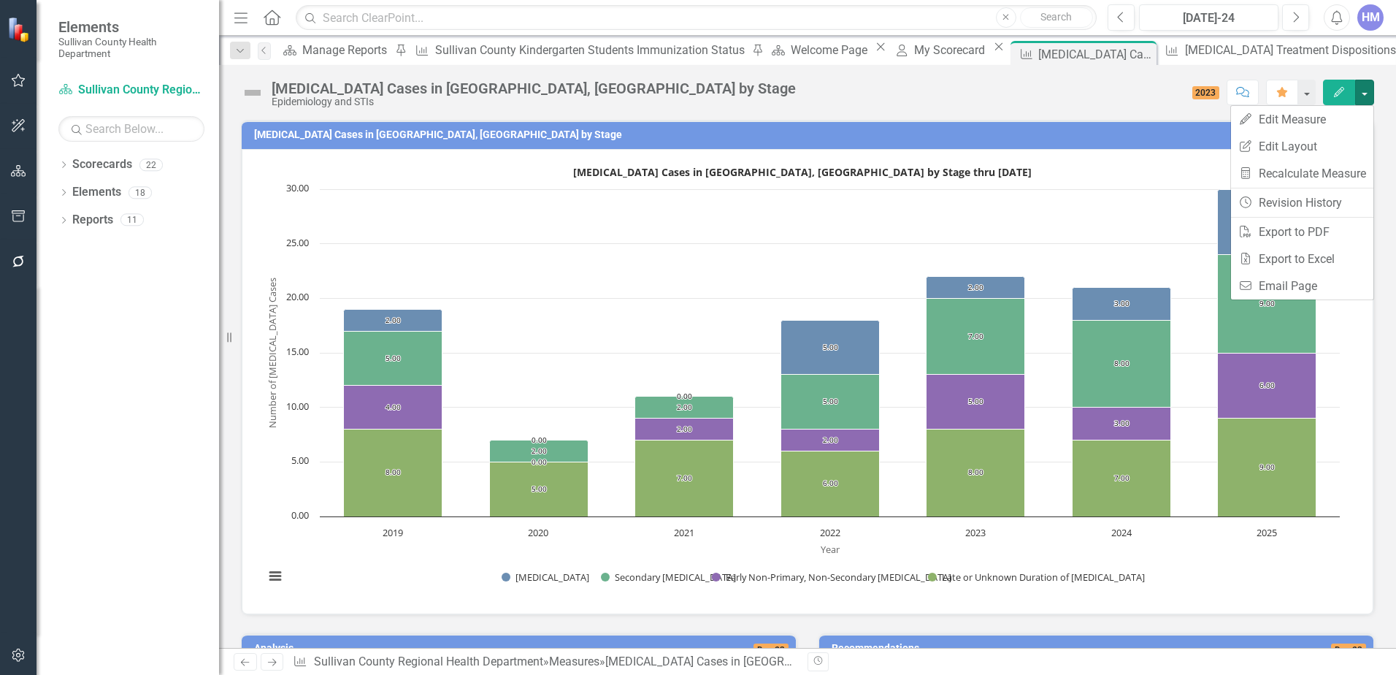
click at [123, 558] on div "Dropdown Scorecards 22 Dropdown Sullivan County Regional Health Department CHAN…" at bounding box center [128, 414] width 183 height 522
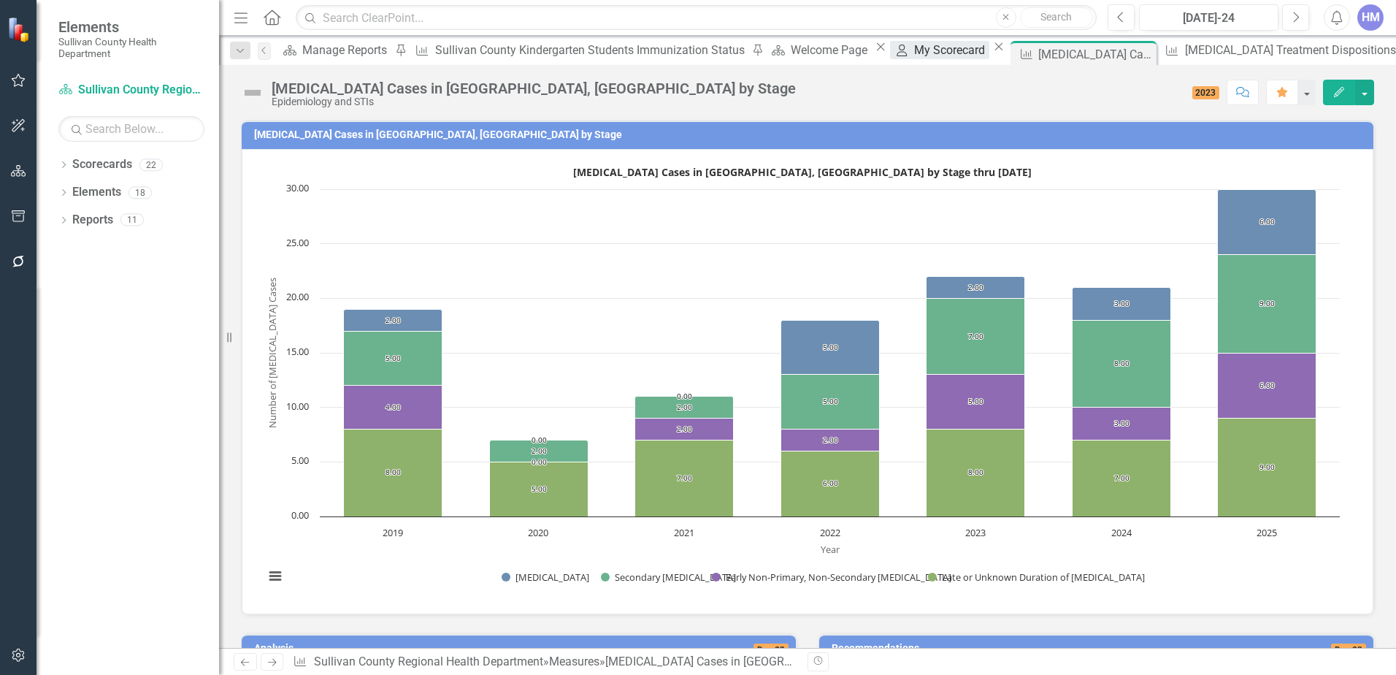
click at [914, 53] on div "My Scorecard" at bounding box center [951, 50] width 75 height 18
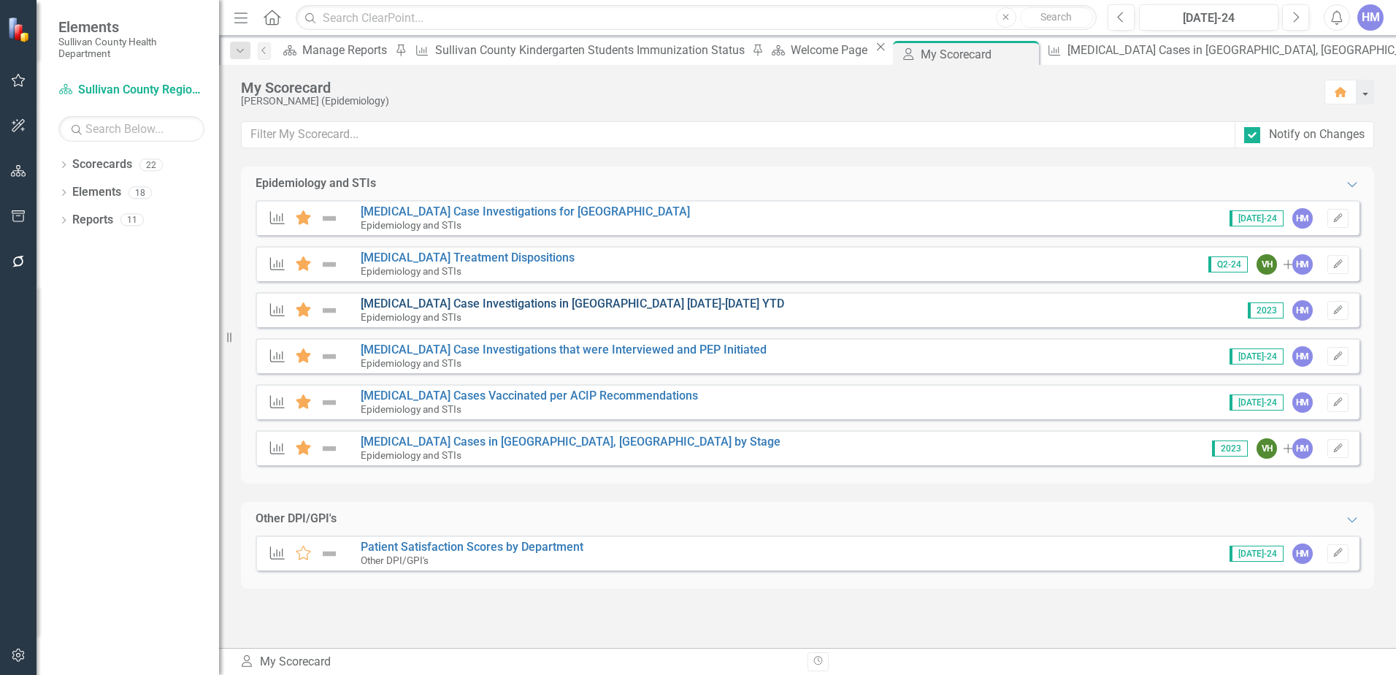
click at [546, 302] on link "[MEDICAL_DATA] Case Investigations in [GEOGRAPHIC_DATA] [DATE]-[DATE] YTD" at bounding box center [573, 303] width 424 height 14
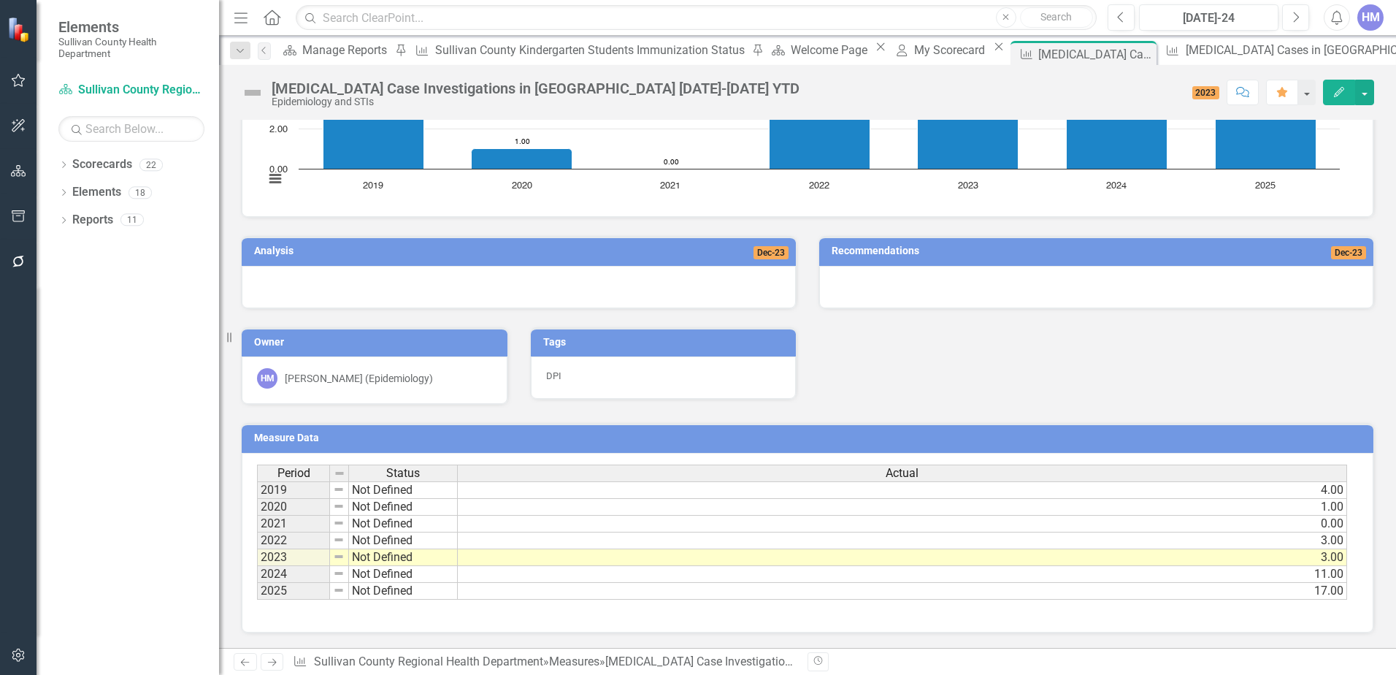
scroll to position [399, 0]
drag, startPoint x: 1331, startPoint y: 592, endPoint x: 1320, endPoint y: 596, distance: 11.1
click at [1330, 592] on td "17.00" at bounding box center [902, 591] width 889 height 17
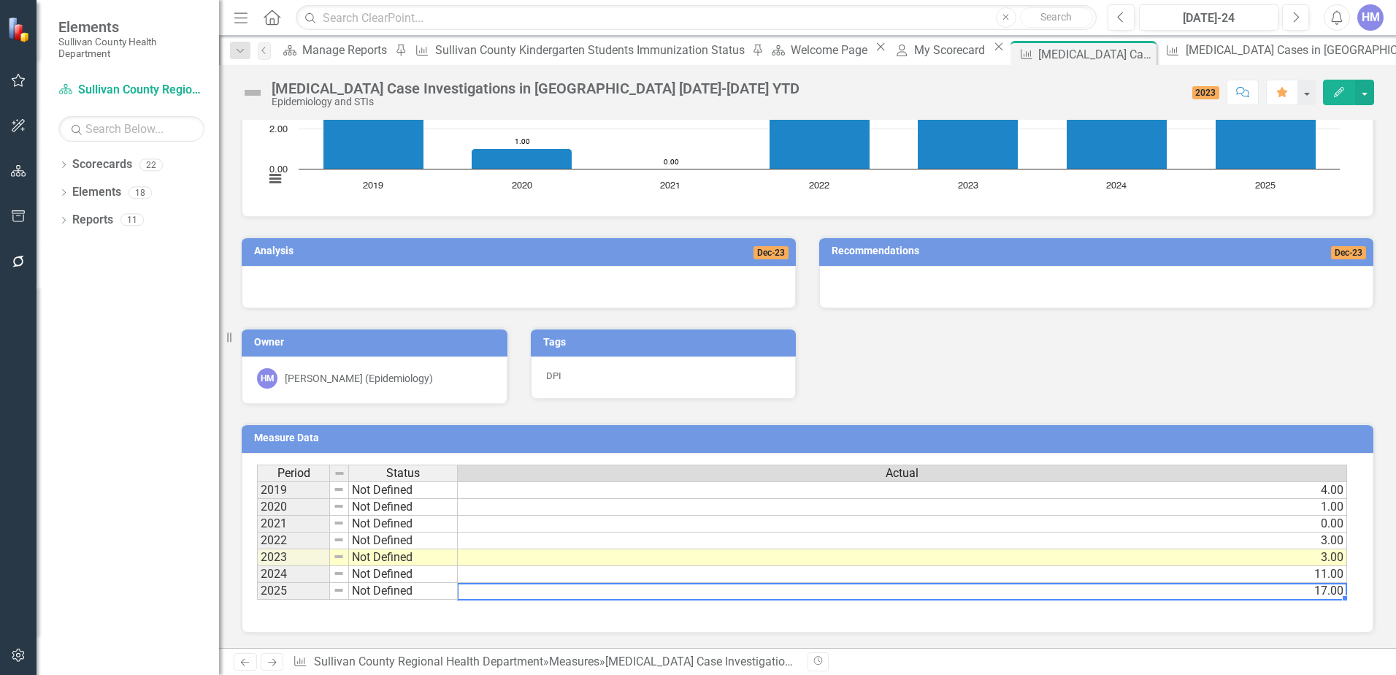
click at [1259, 621] on div "Period Status Actual 2019 Not Defined 4.00 2020 Not Defined 1.00 2021 Not Defin…" at bounding box center [808, 543] width 1132 height 180
click at [1304, 597] on td "17.00" at bounding box center [902, 591] width 889 height 17
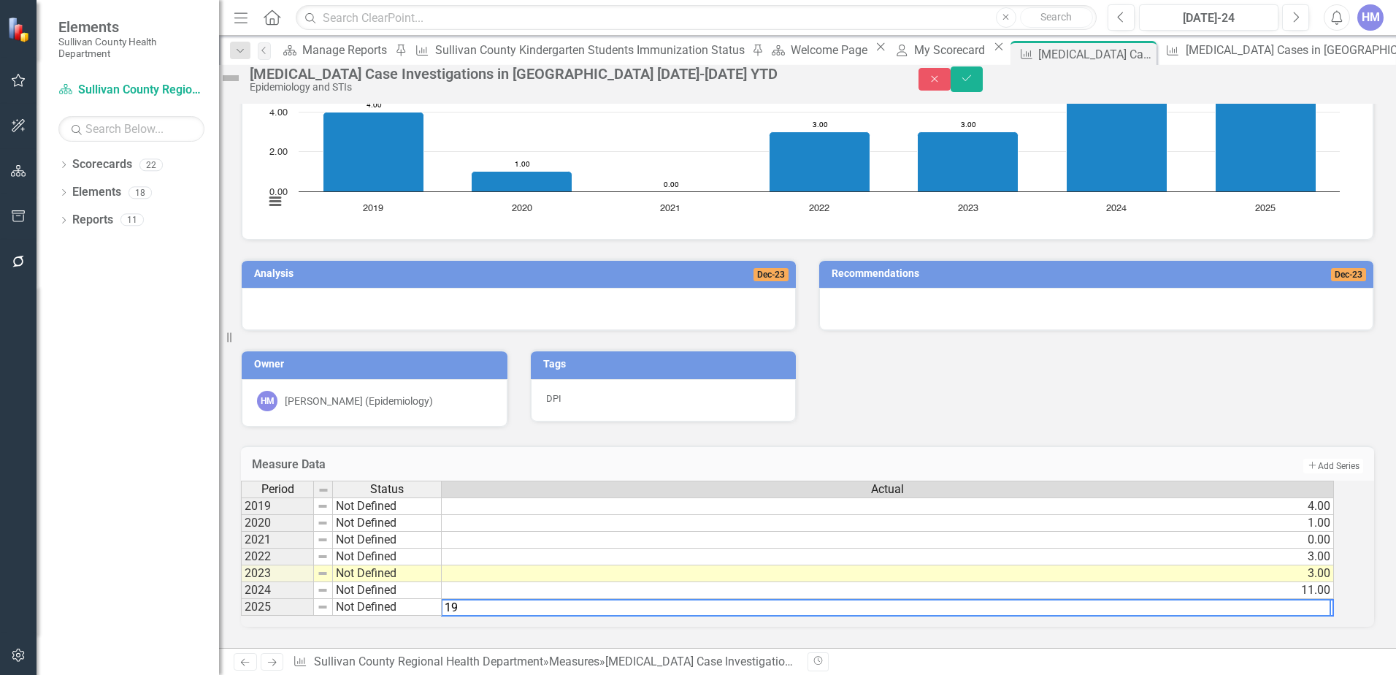
click at [1288, 606] on textarea "19" at bounding box center [886, 608] width 890 height 18
type textarea "19"
click at [973, 83] on icon "Save" at bounding box center [966, 78] width 13 height 10
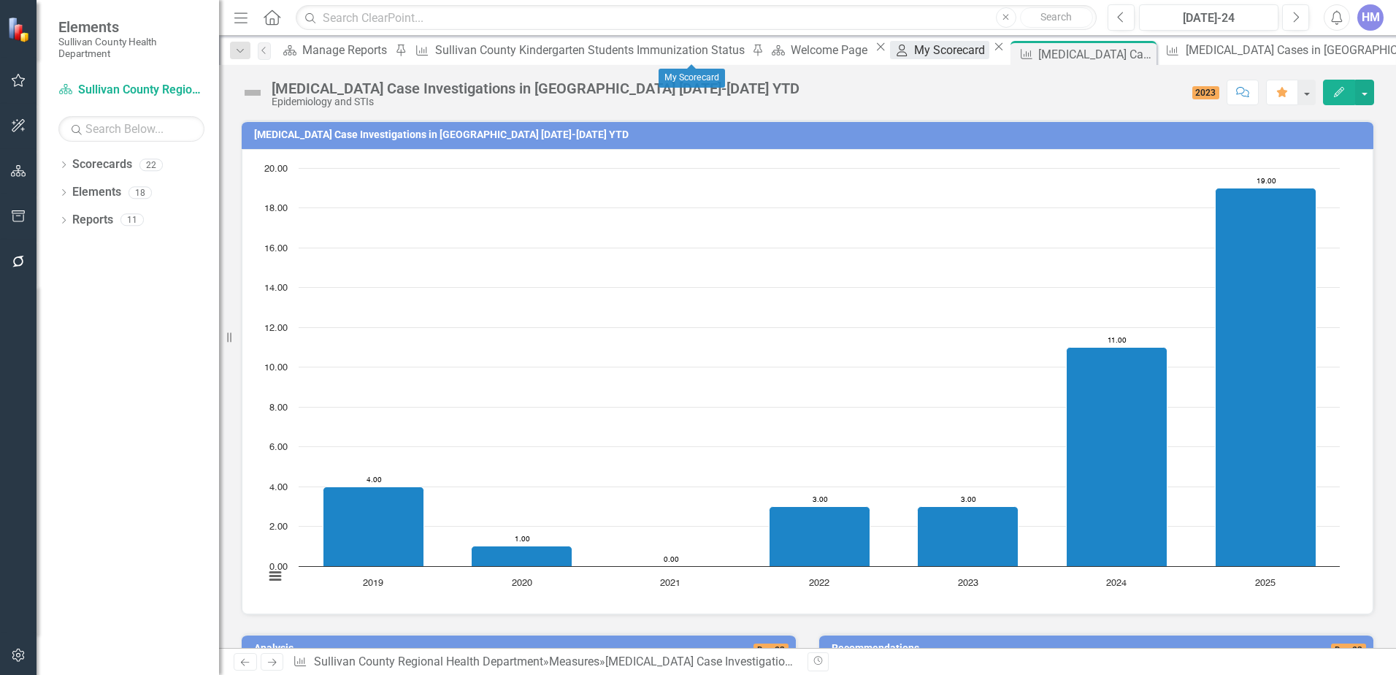
click at [914, 51] on div "My Scorecard" at bounding box center [951, 50] width 75 height 18
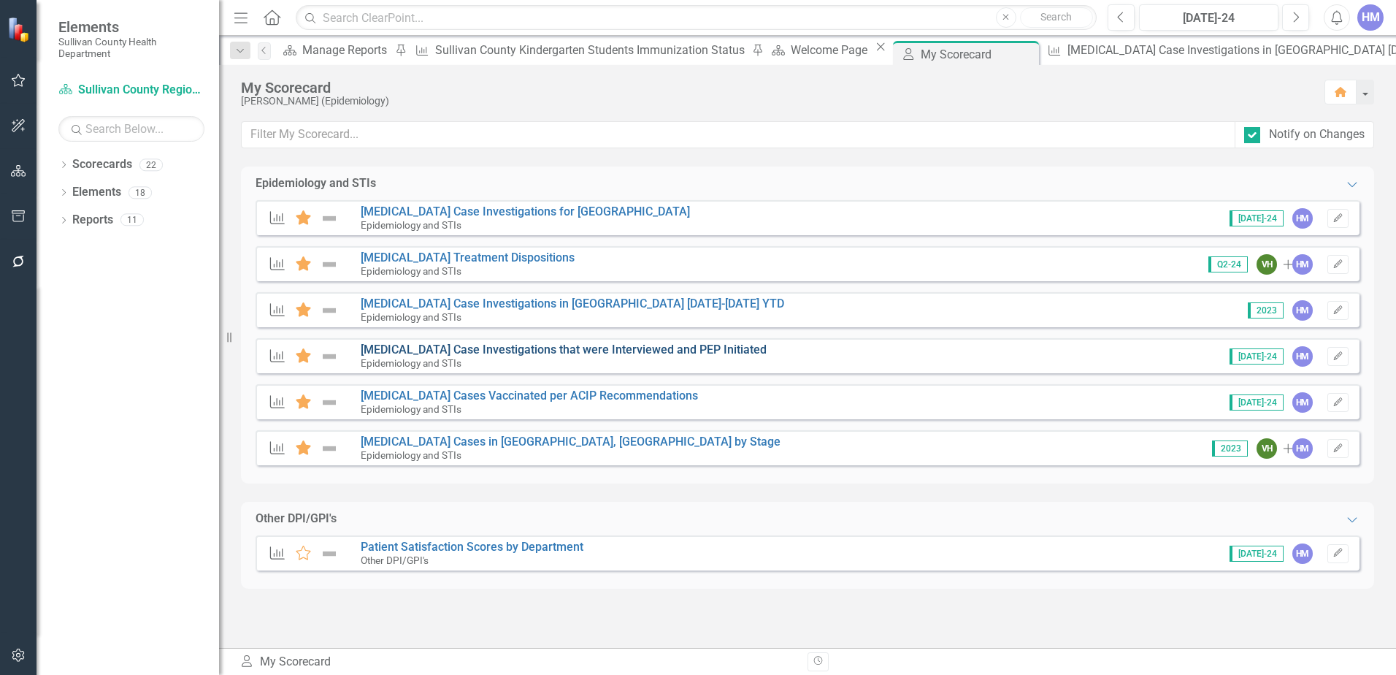
click at [410, 351] on link "[MEDICAL_DATA] Case Investigations that were Interviewed and PEP Initiated" at bounding box center [564, 350] width 406 height 14
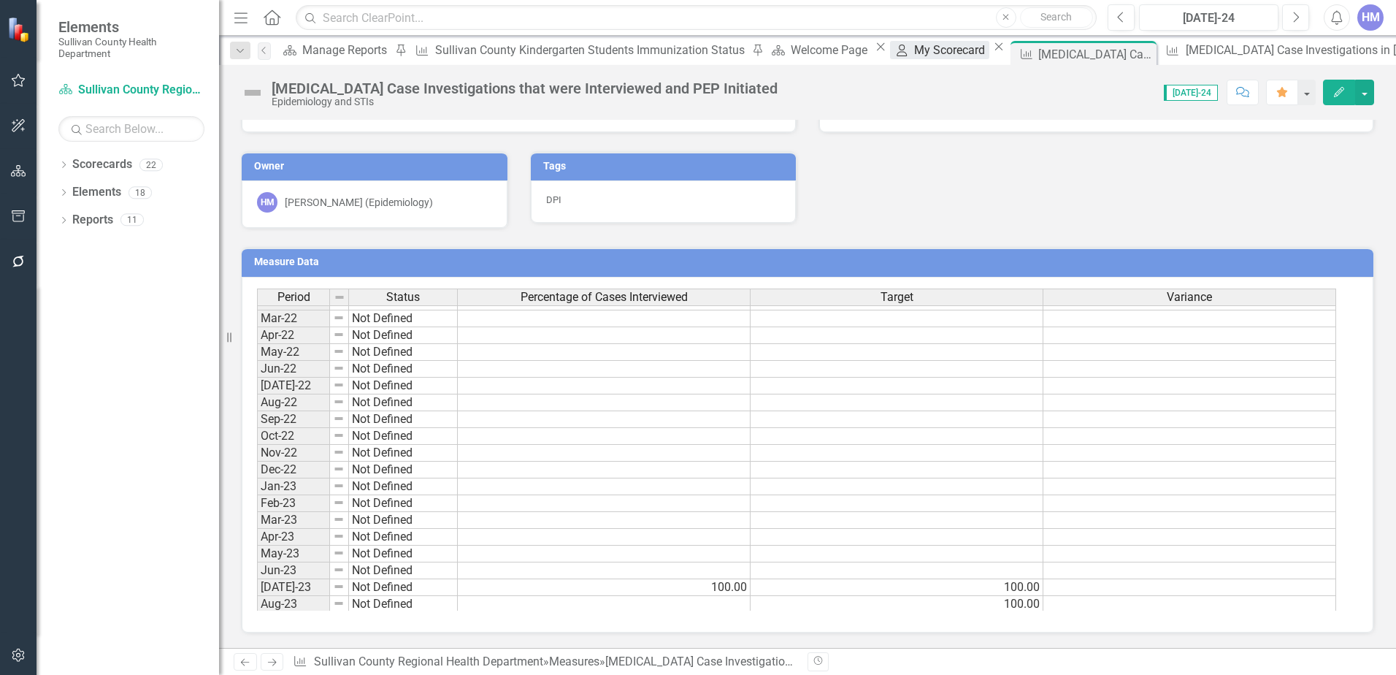
click at [914, 50] on div "My Scorecard" at bounding box center [951, 50] width 75 height 18
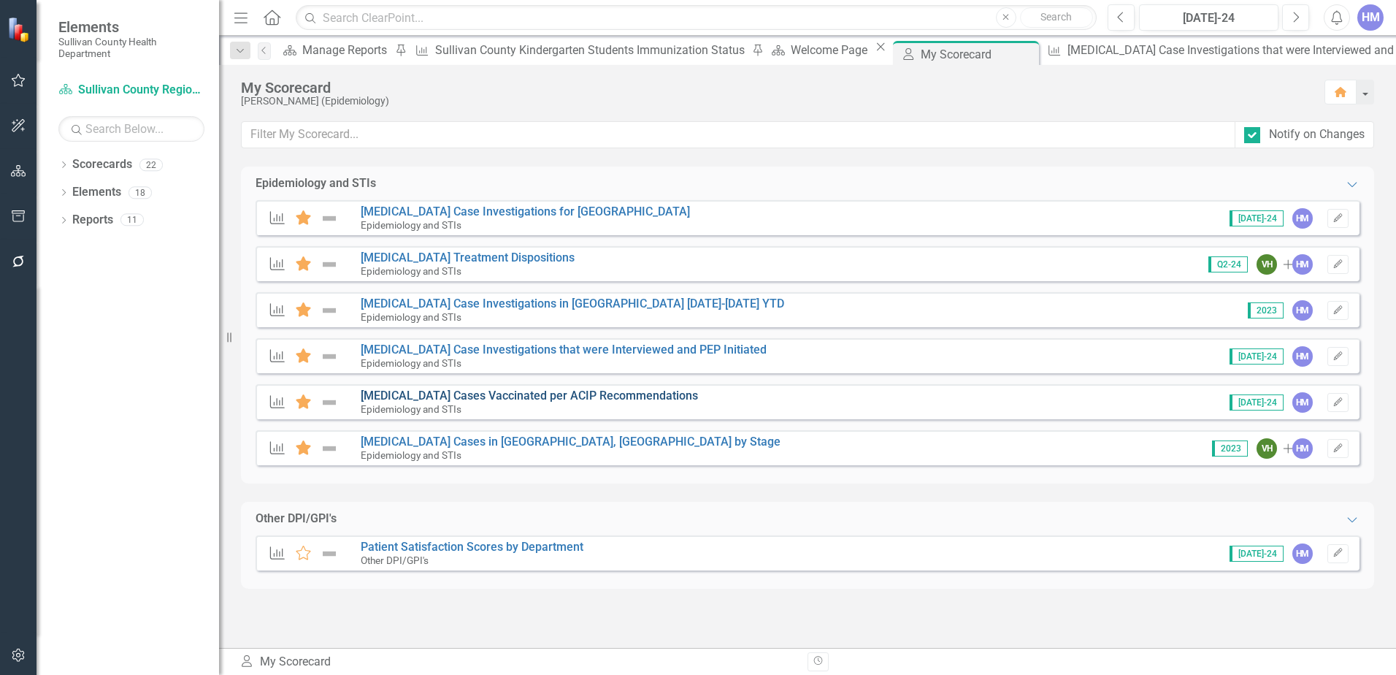
click at [427, 394] on link "[MEDICAL_DATA] Cases Vaccinated per ACIP Recommendations" at bounding box center [529, 396] width 337 height 14
